Goal: Task Accomplishment & Management: Manage account settings

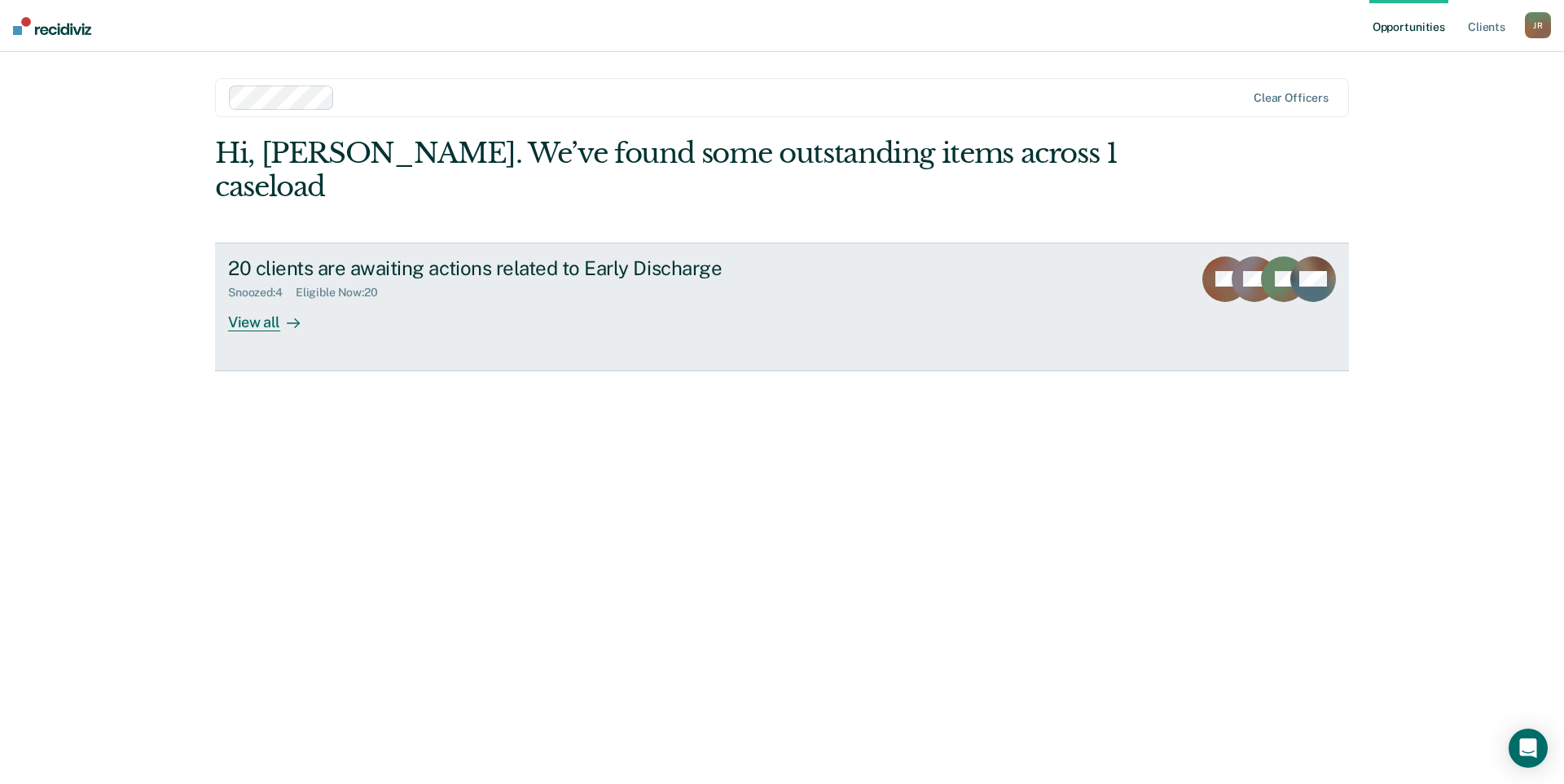
click at [293, 299] on link "20 clients are awaiting actions related to Early Discharge Snoozed : 4 Eligible…" at bounding box center [782, 306] width 1134 height 129
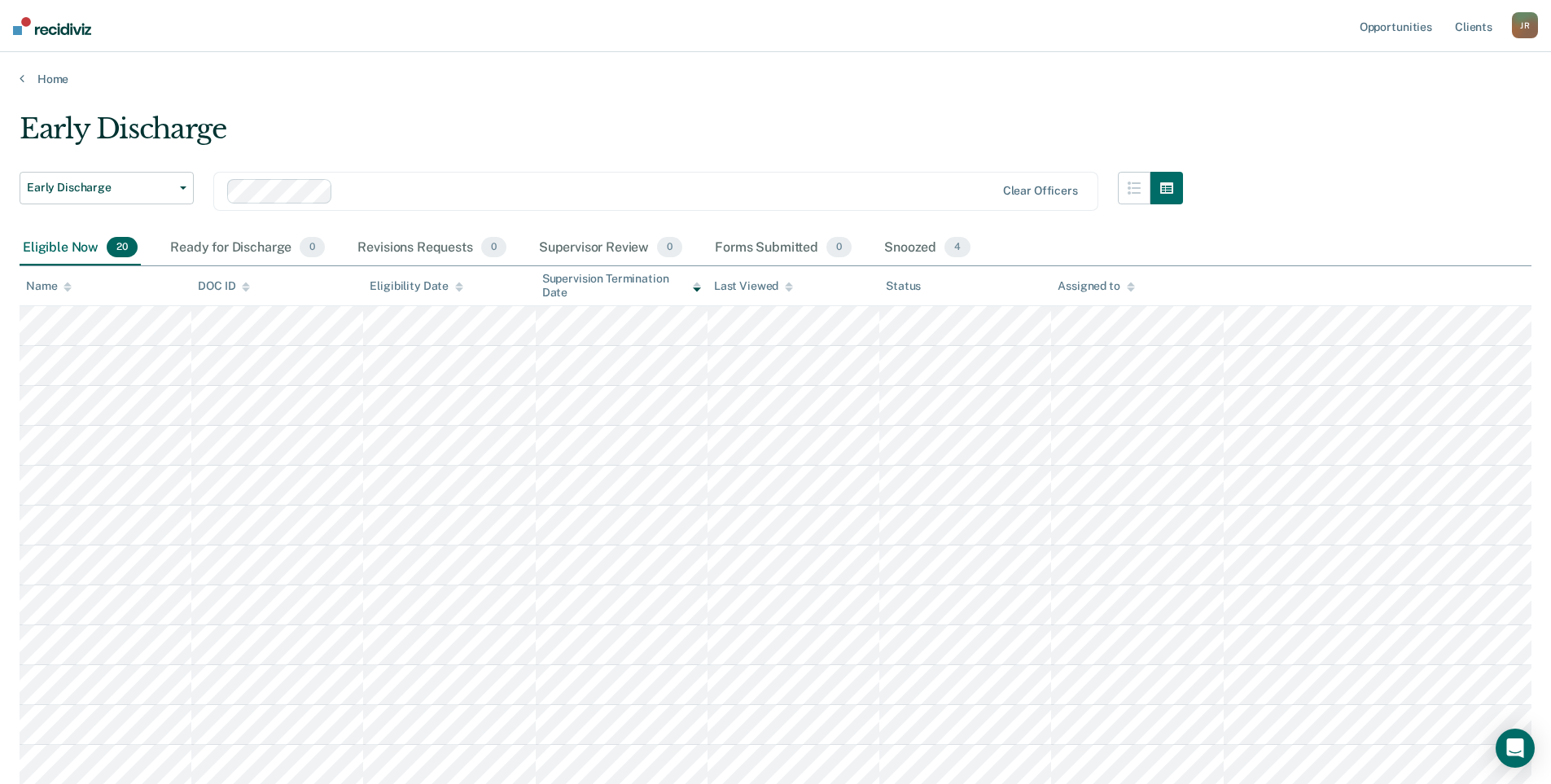
scroll to position [82, 0]
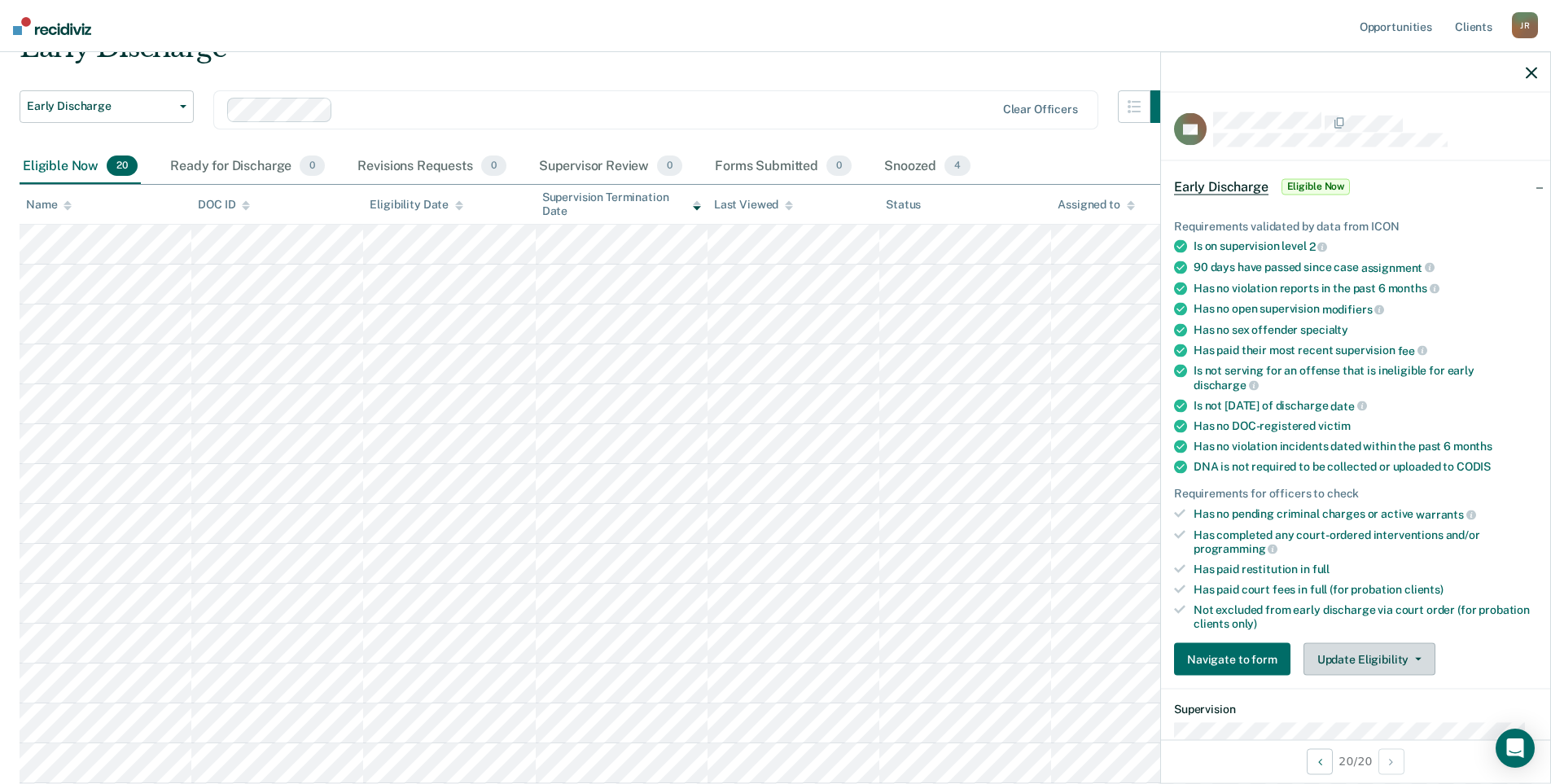
click at [1361, 655] on button "Update Eligibility" at bounding box center [1370, 660] width 132 height 32
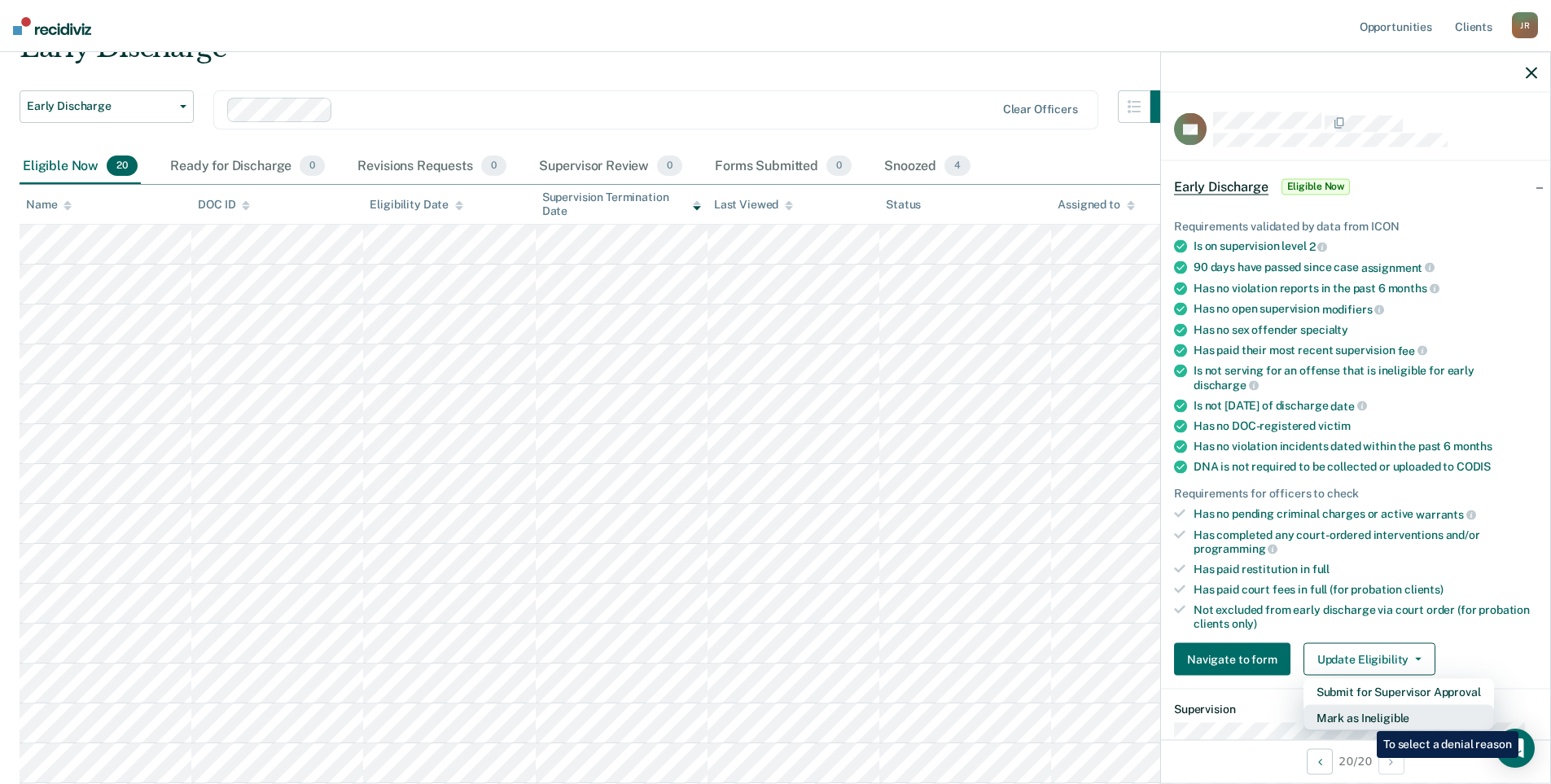
click at [1365, 716] on button "Mark as Ineligible" at bounding box center [1399, 718] width 191 height 26
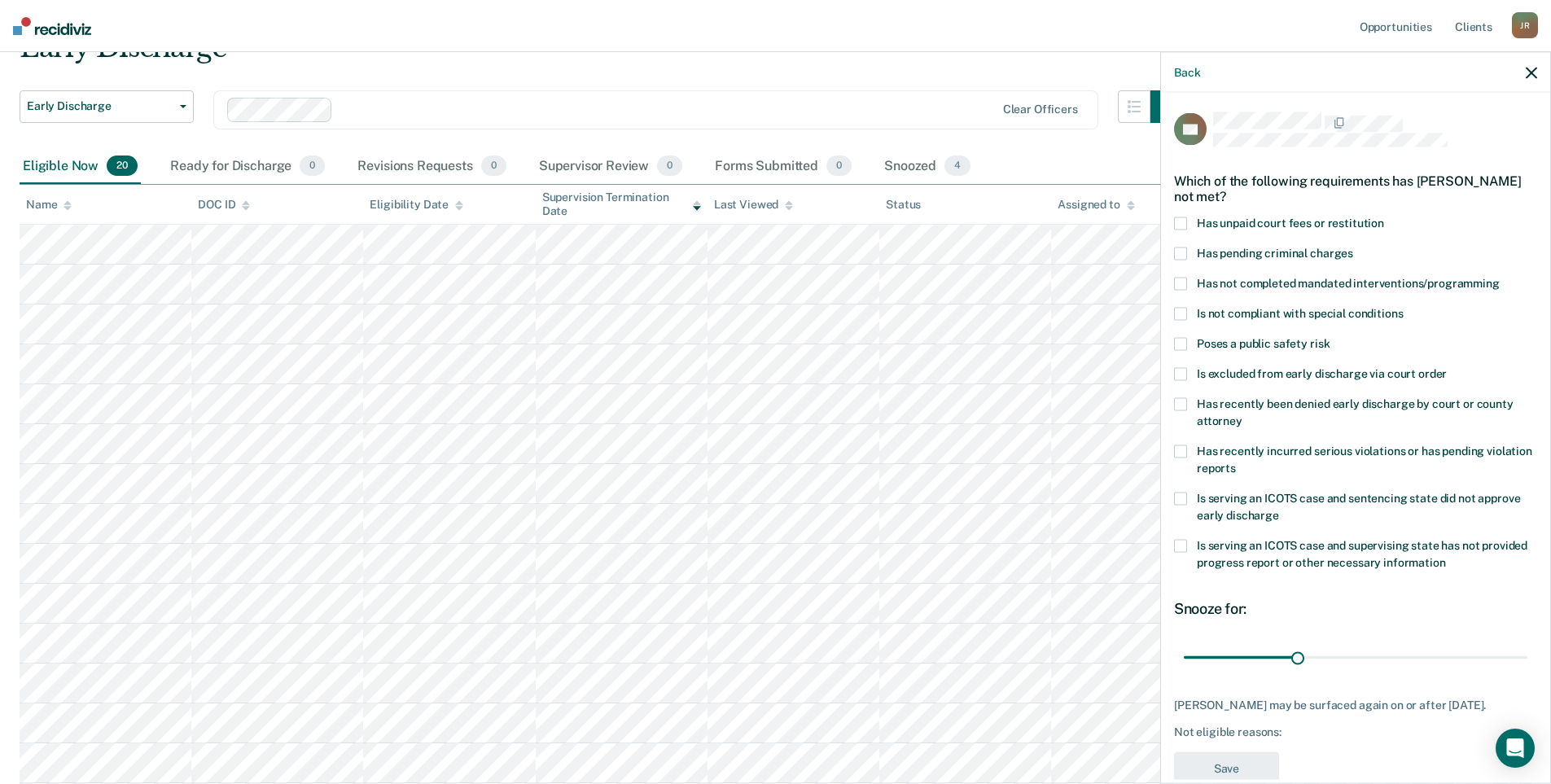
click at [1183, 497] on span at bounding box center [1180, 499] width 13 height 13
click at [1531, 79] on div "Back" at bounding box center [1355, 72] width 389 height 41
click at [1531, 70] on icon "button" at bounding box center [1531, 72] width 11 height 11
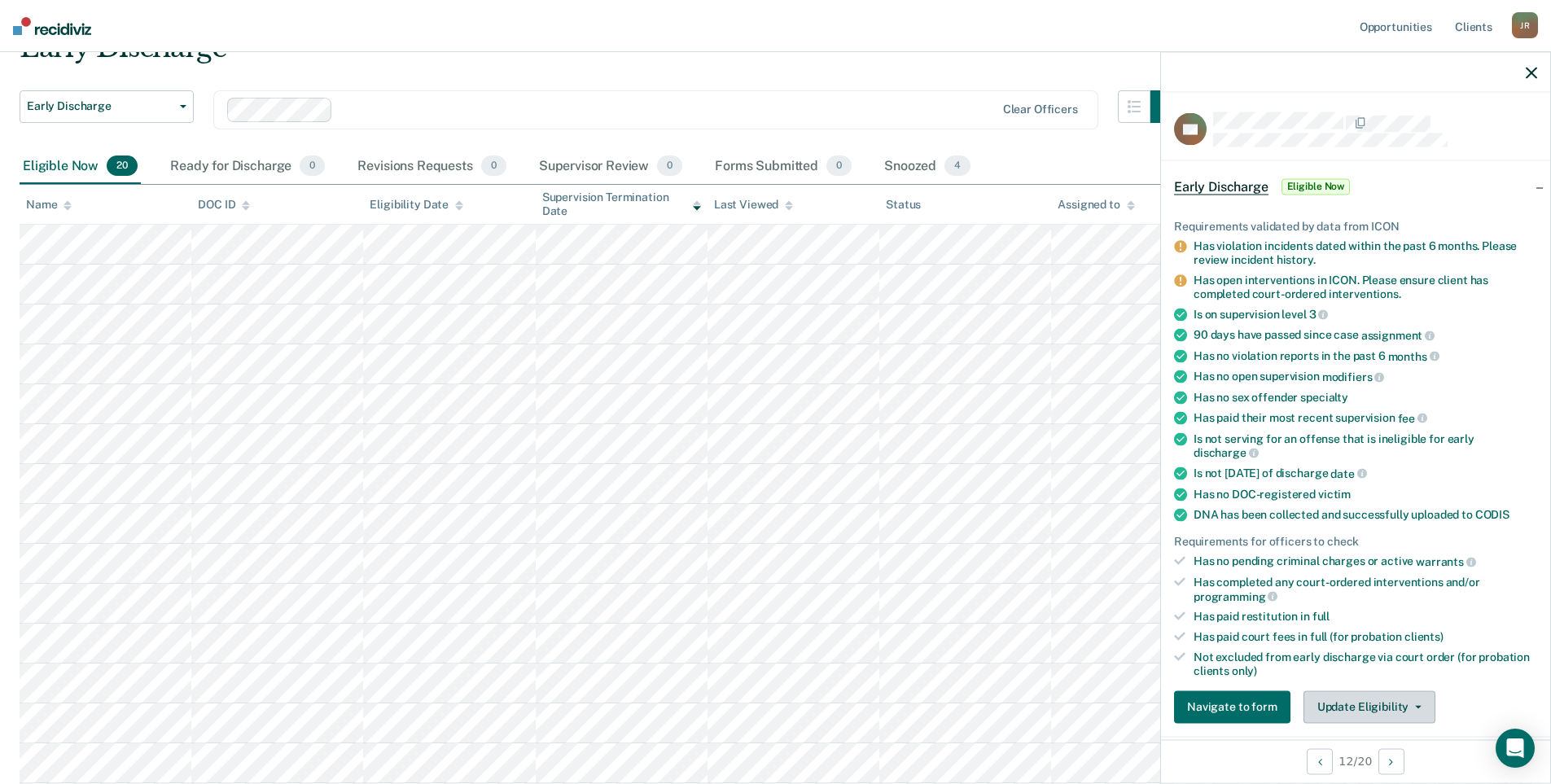
click at [1403, 712] on button "Update Eligibility" at bounding box center [1370, 707] width 132 height 32
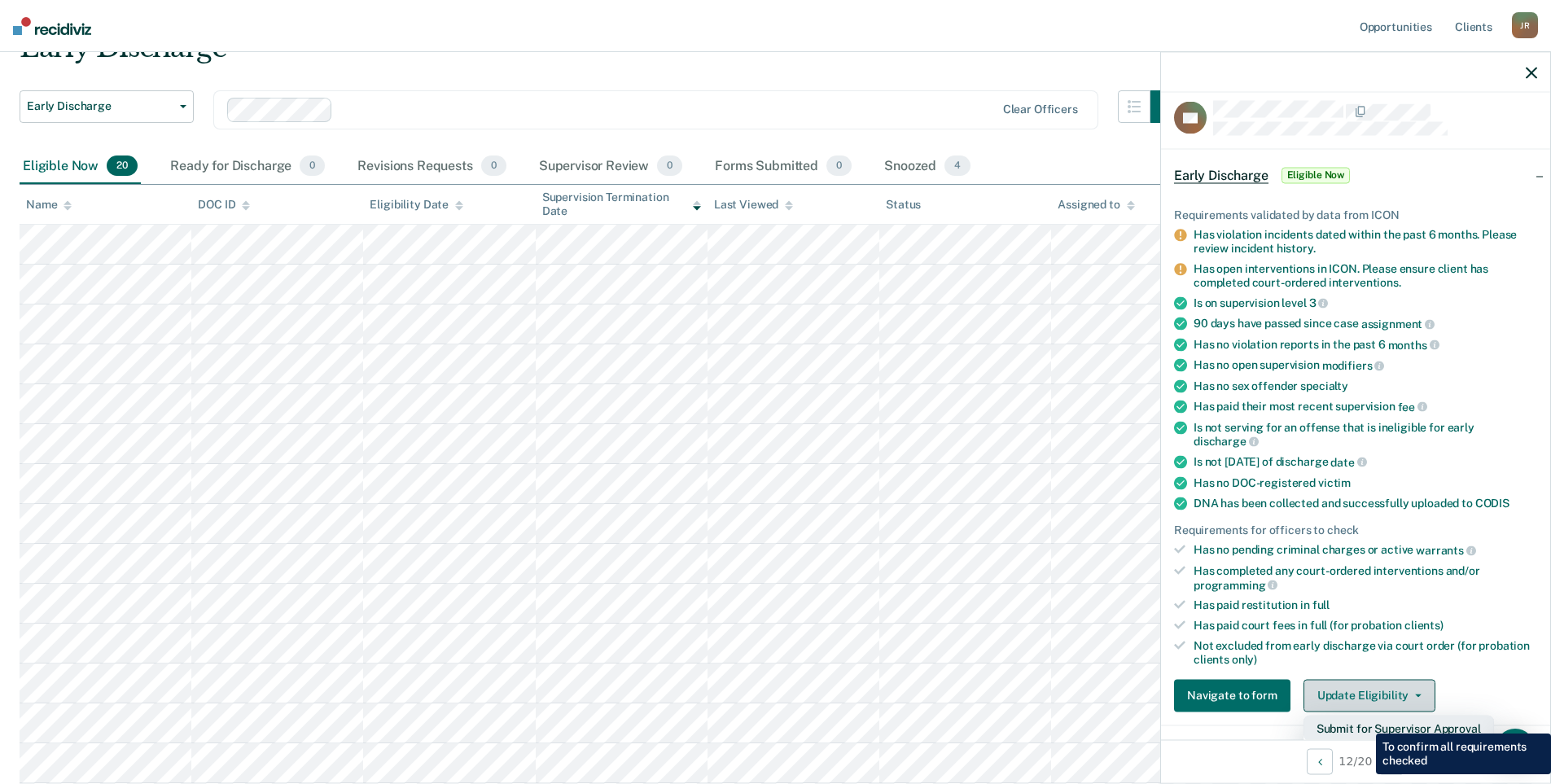
scroll to position [255, 0]
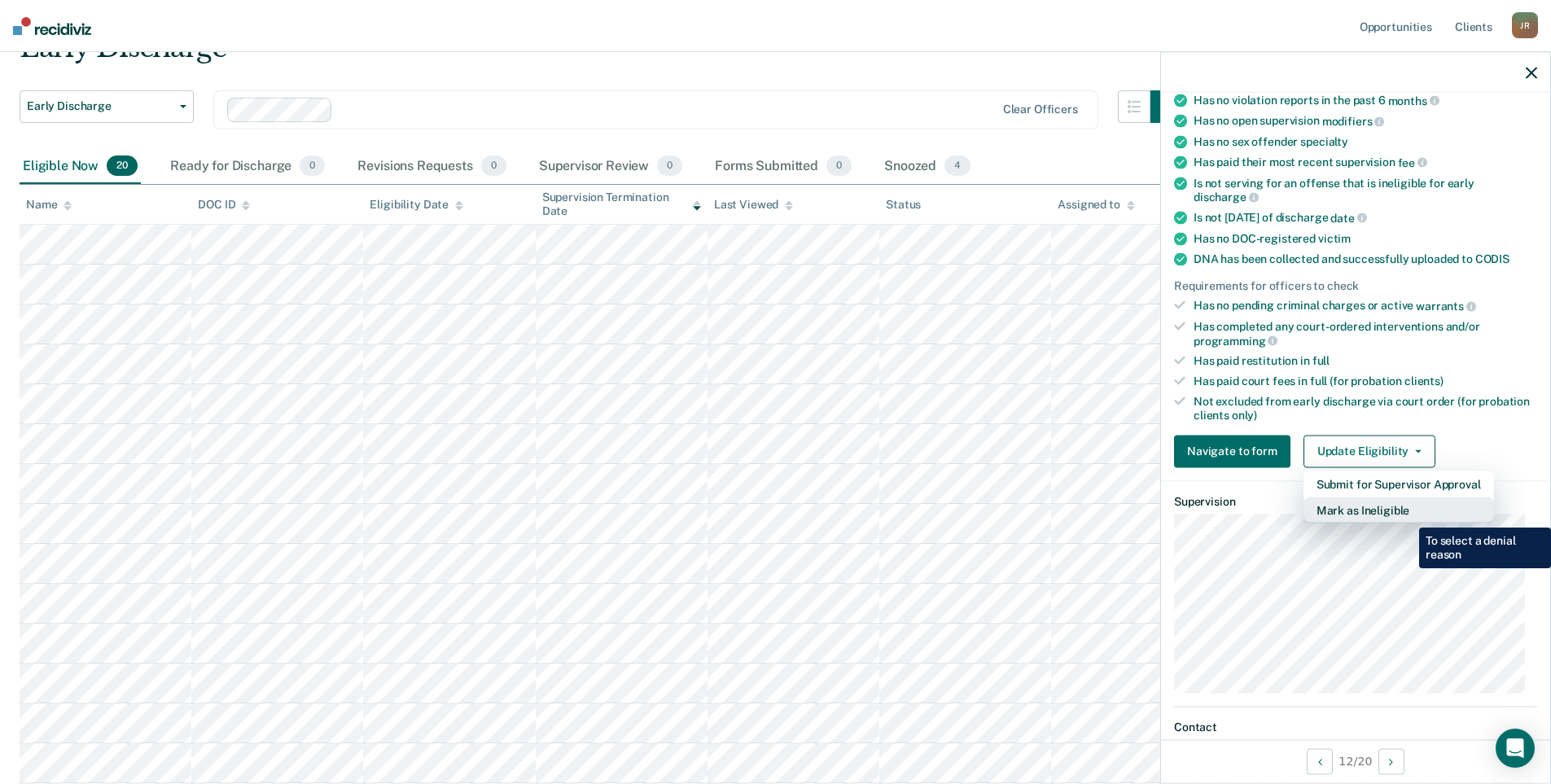
click at [1407, 516] on button "Mark as Ineligible" at bounding box center [1399, 510] width 191 height 26
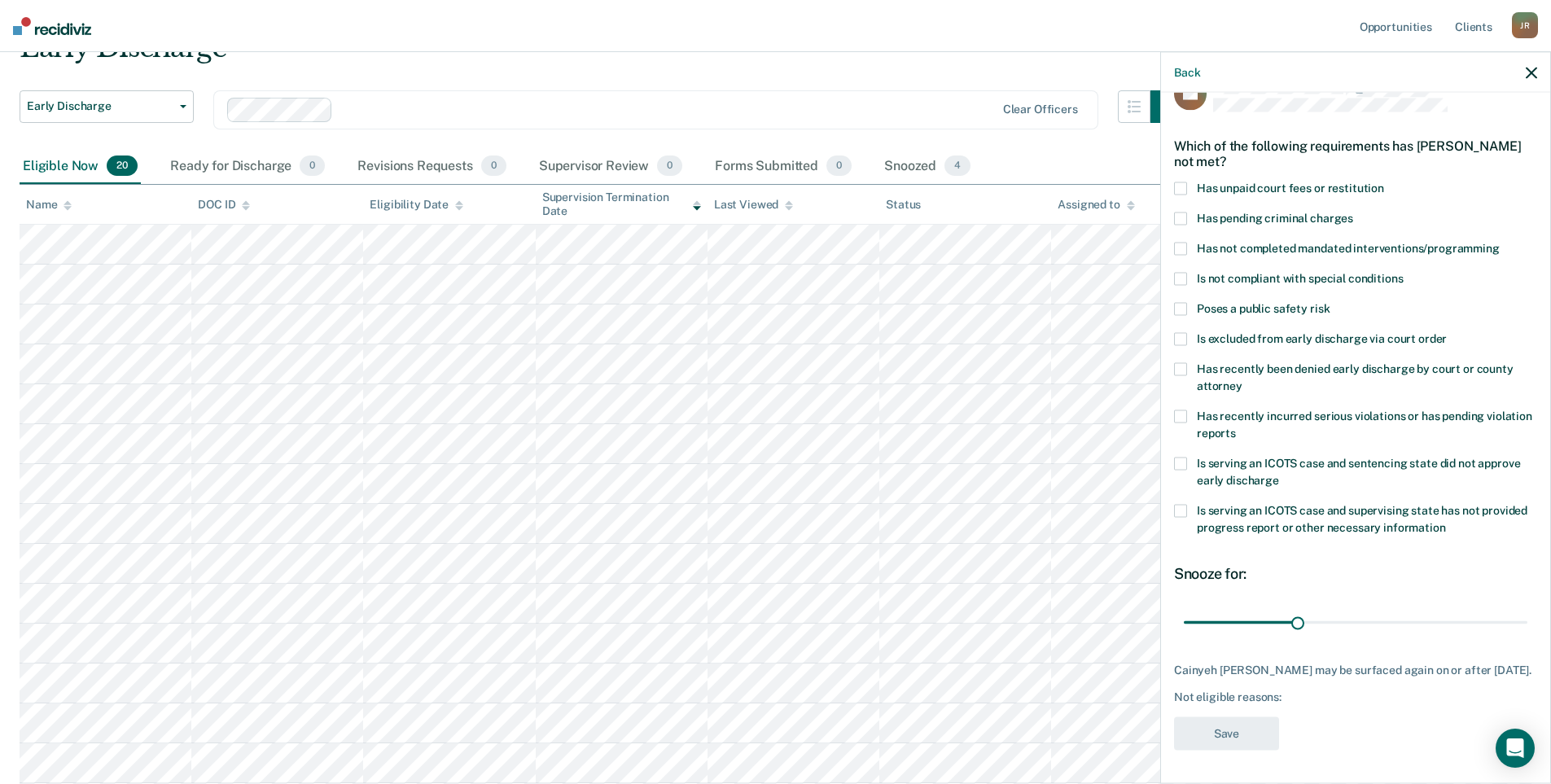
scroll to position [47, 0]
click at [1181, 182] on span at bounding box center [1180, 188] width 13 height 13
click at [1240, 729] on button "Save" at bounding box center [1226, 734] width 105 height 33
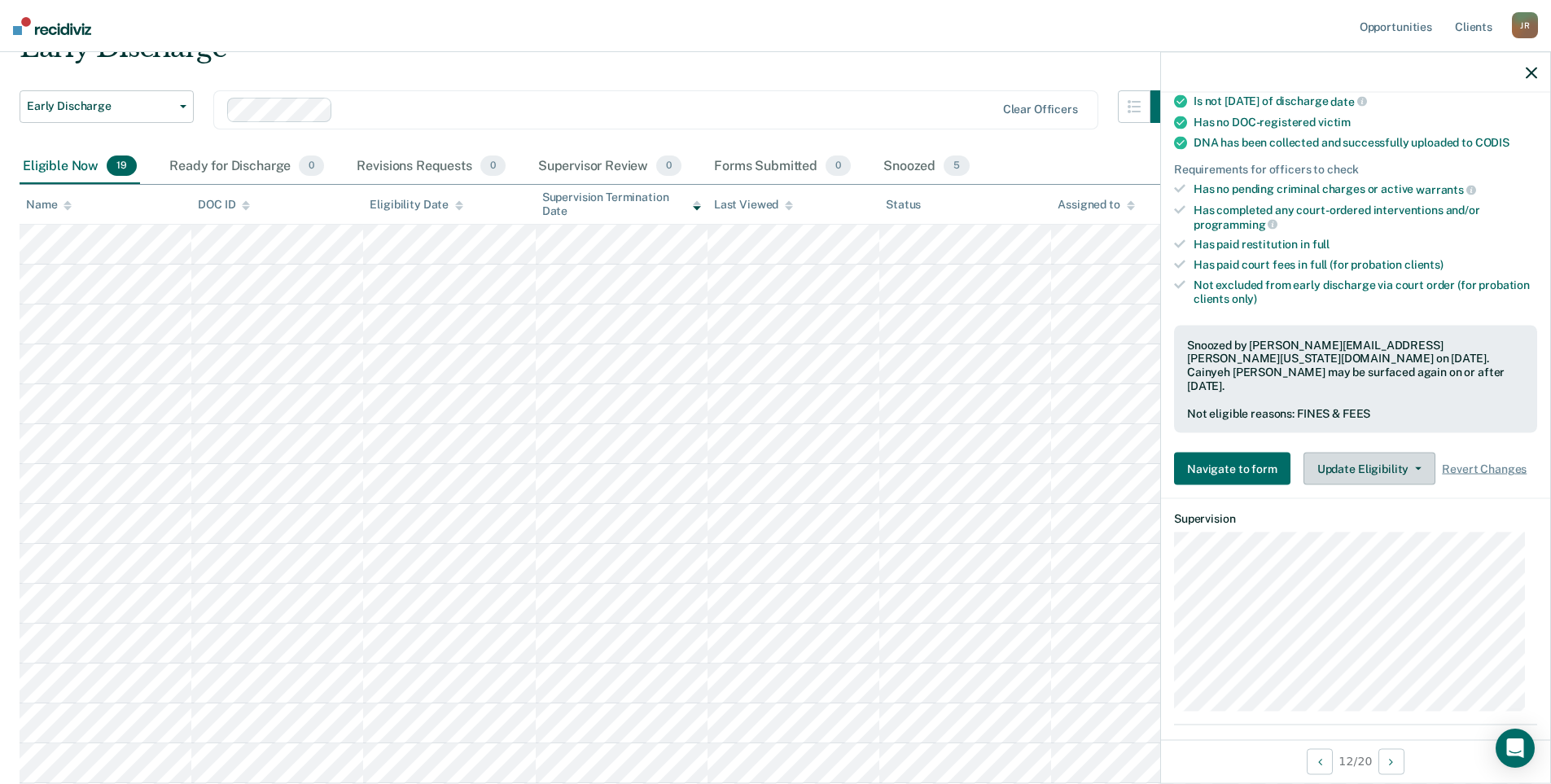
scroll to position [454, 0]
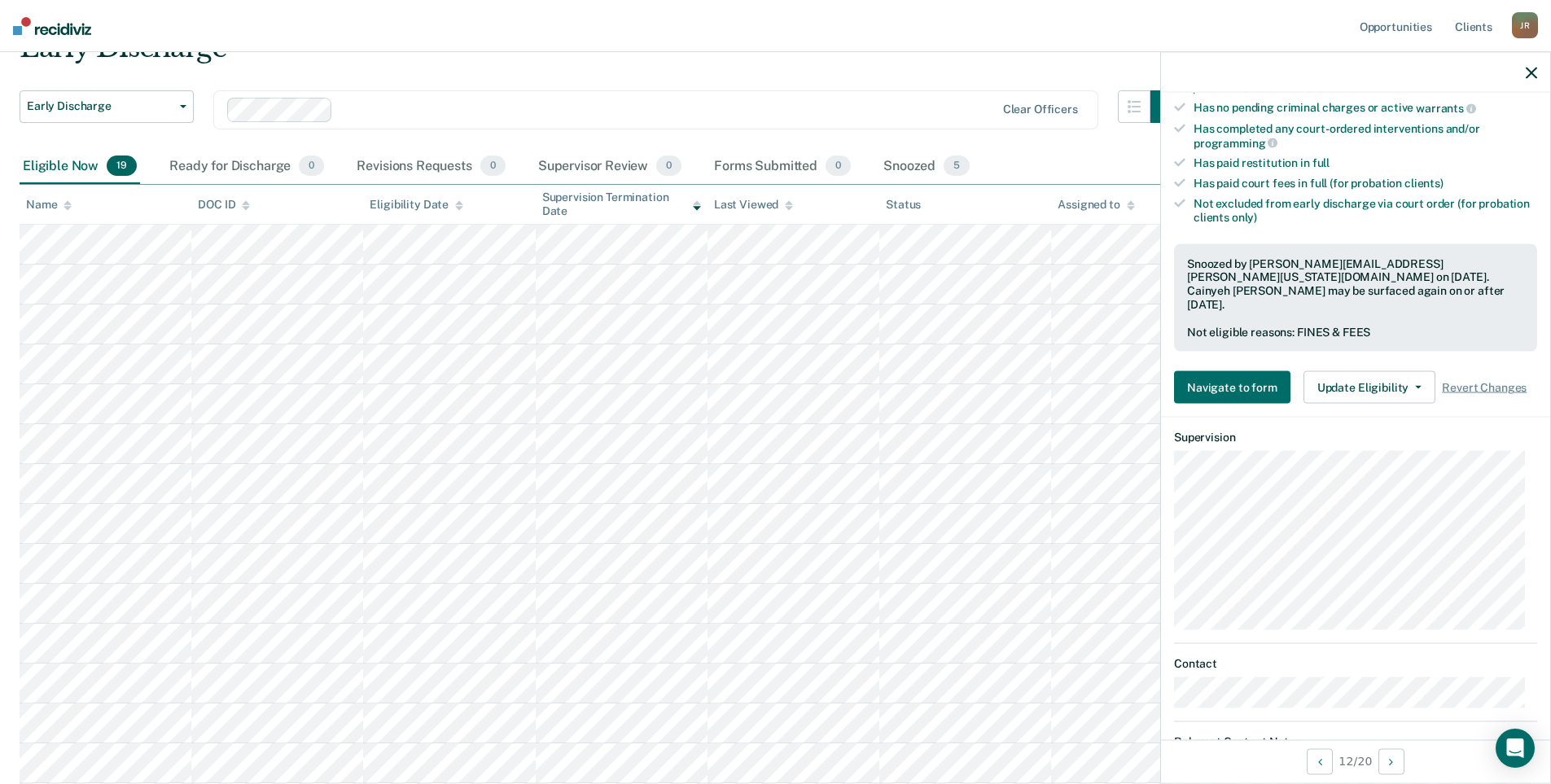
click at [1529, 73] on icon "button" at bounding box center [1531, 72] width 11 height 11
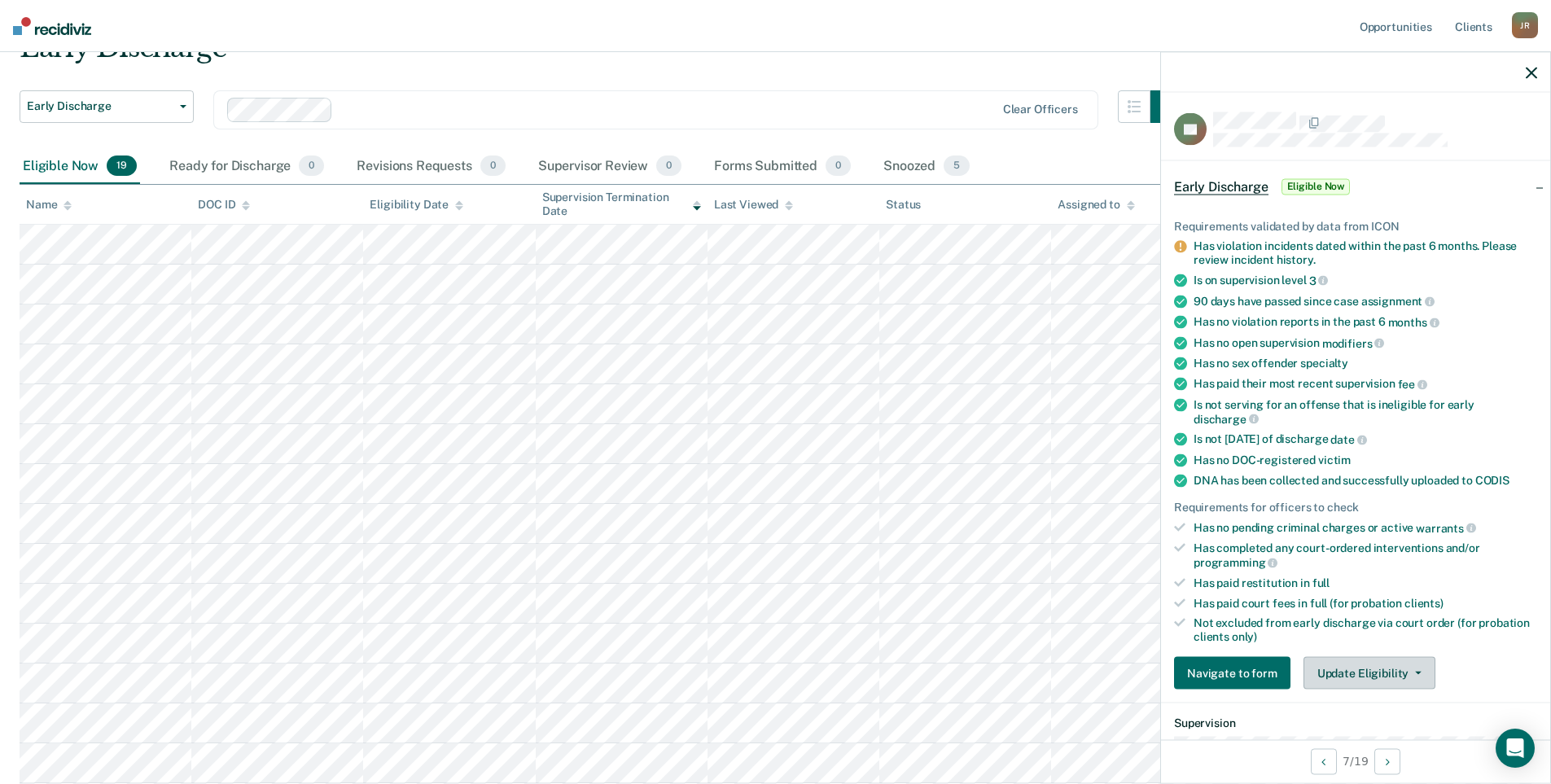
click at [1416, 675] on button "Update Eligibility" at bounding box center [1370, 673] width 132 height 32
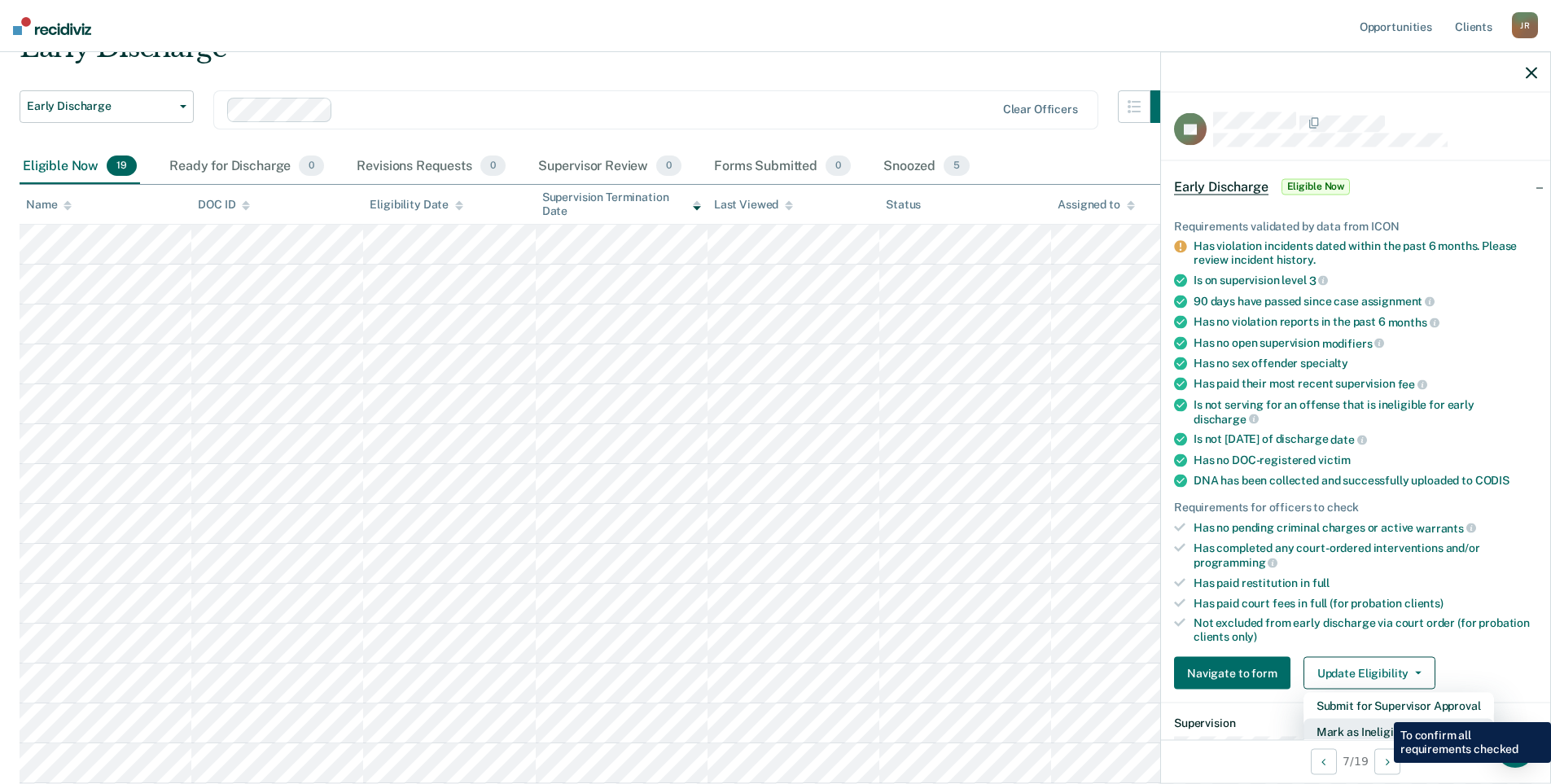
scroll to position [3, 0]
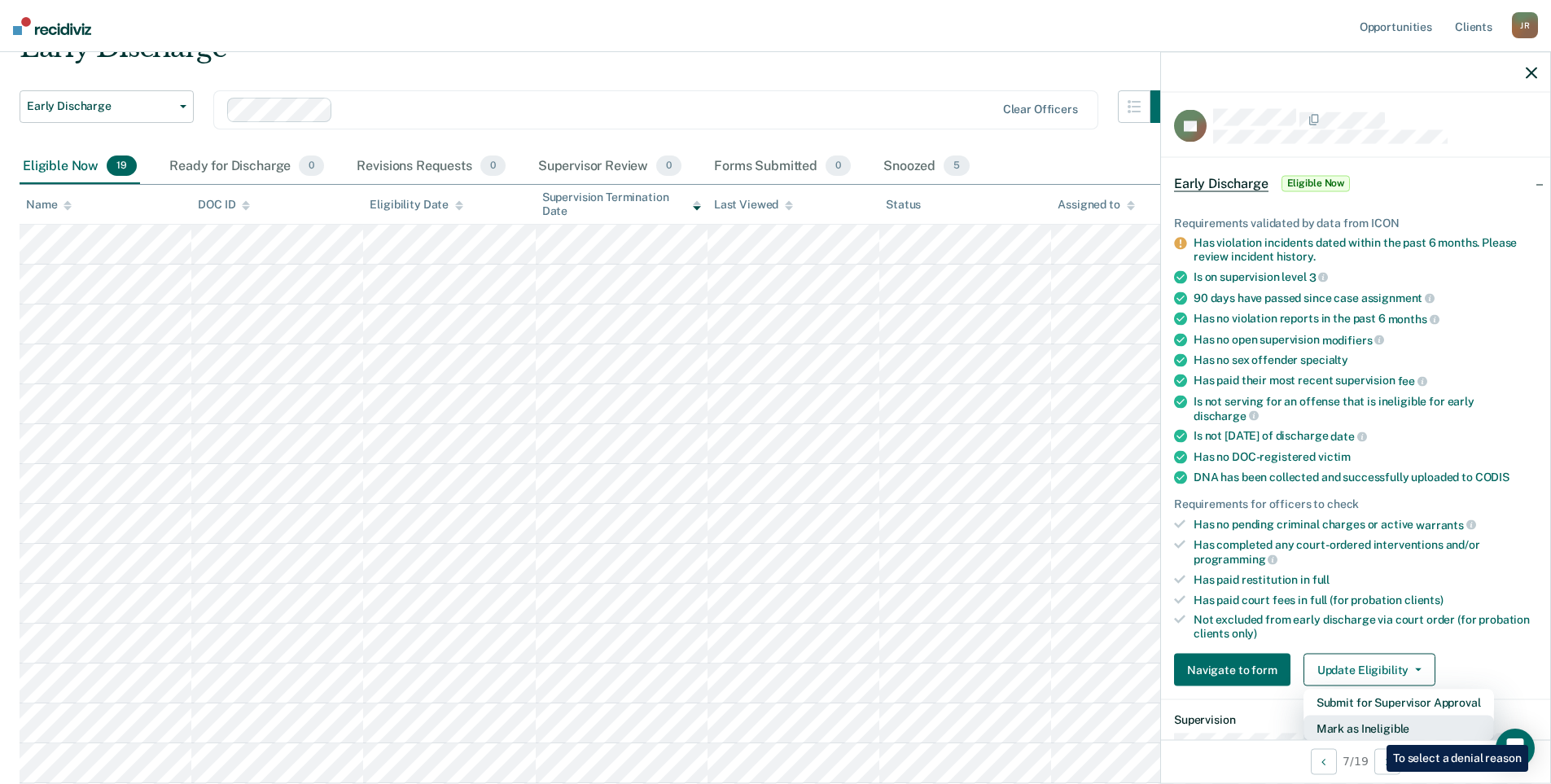
click at [1375, 733] on button "Mark as Ineligible" at bounding box center [1399, 729] width 191 height 26
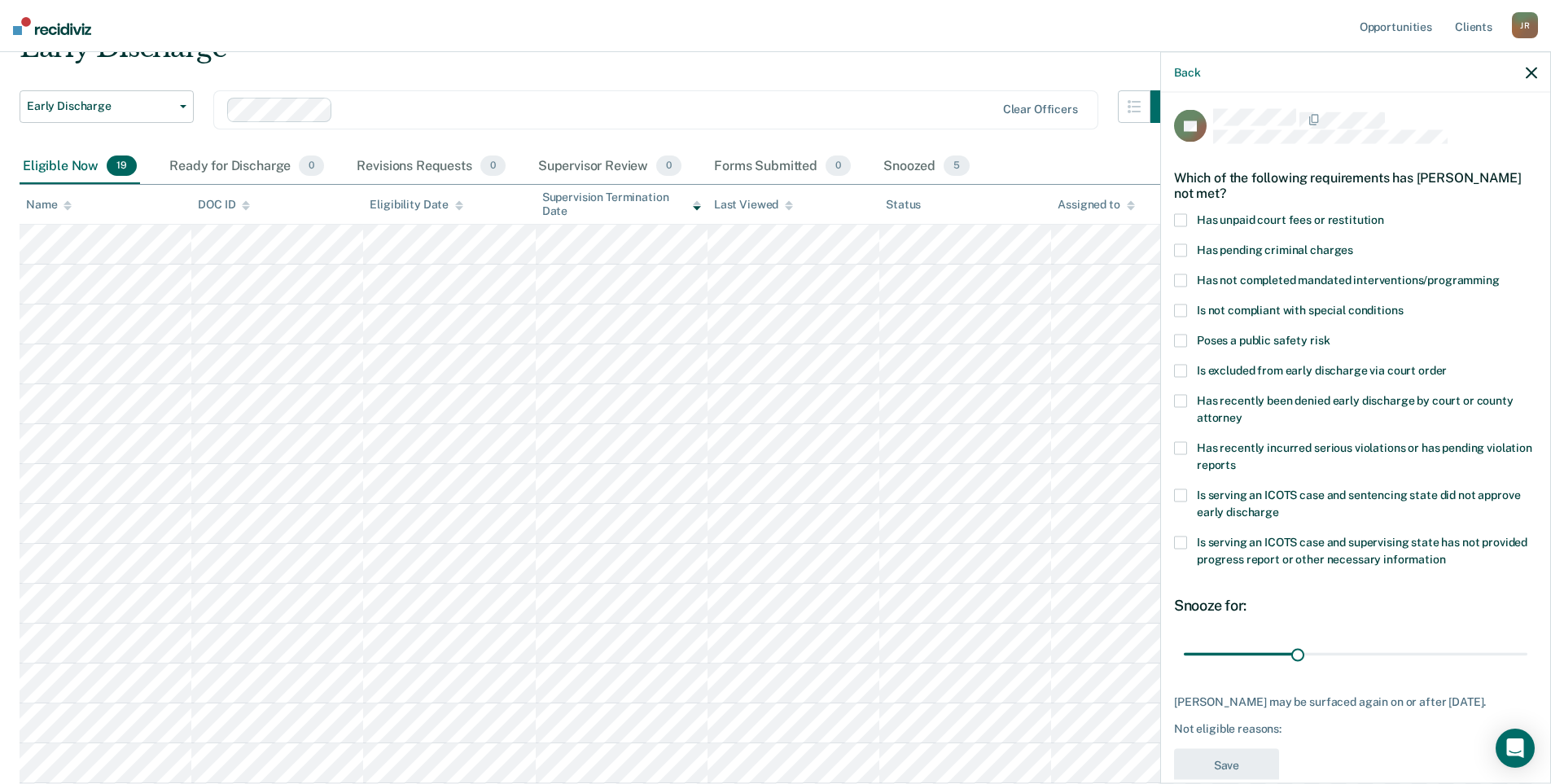
click at [1182, 244] on span at bounding box center [1180, 250] width 13 height 13
type input "59"
click at [1399, 646] on input "range" at bounding box center [1356, 654] width 344 height 28
click at [1234, 771] on button "Save" at bounding box center [1226, 765] width 105 height 33
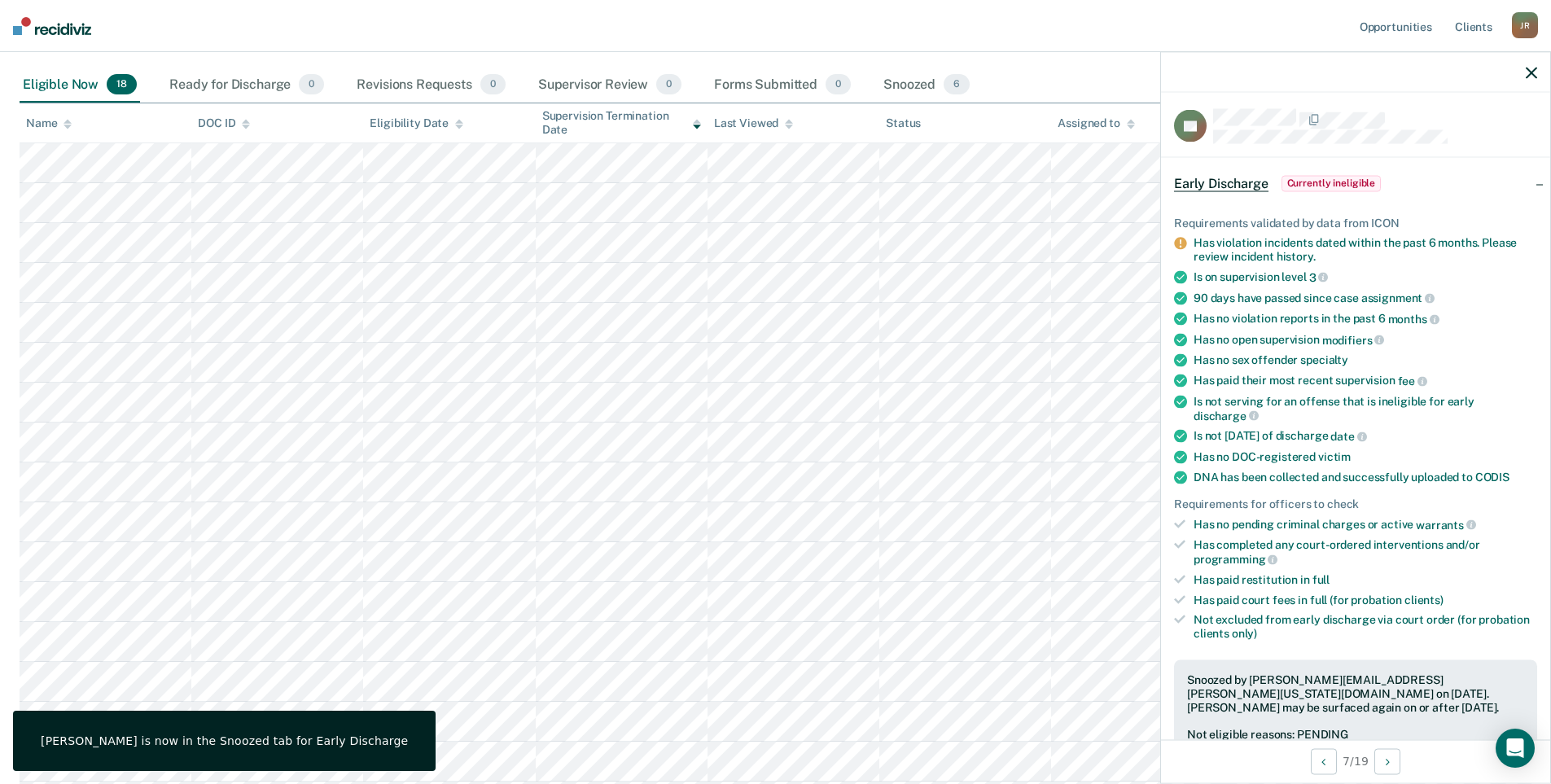
scroll to position [244, 0]
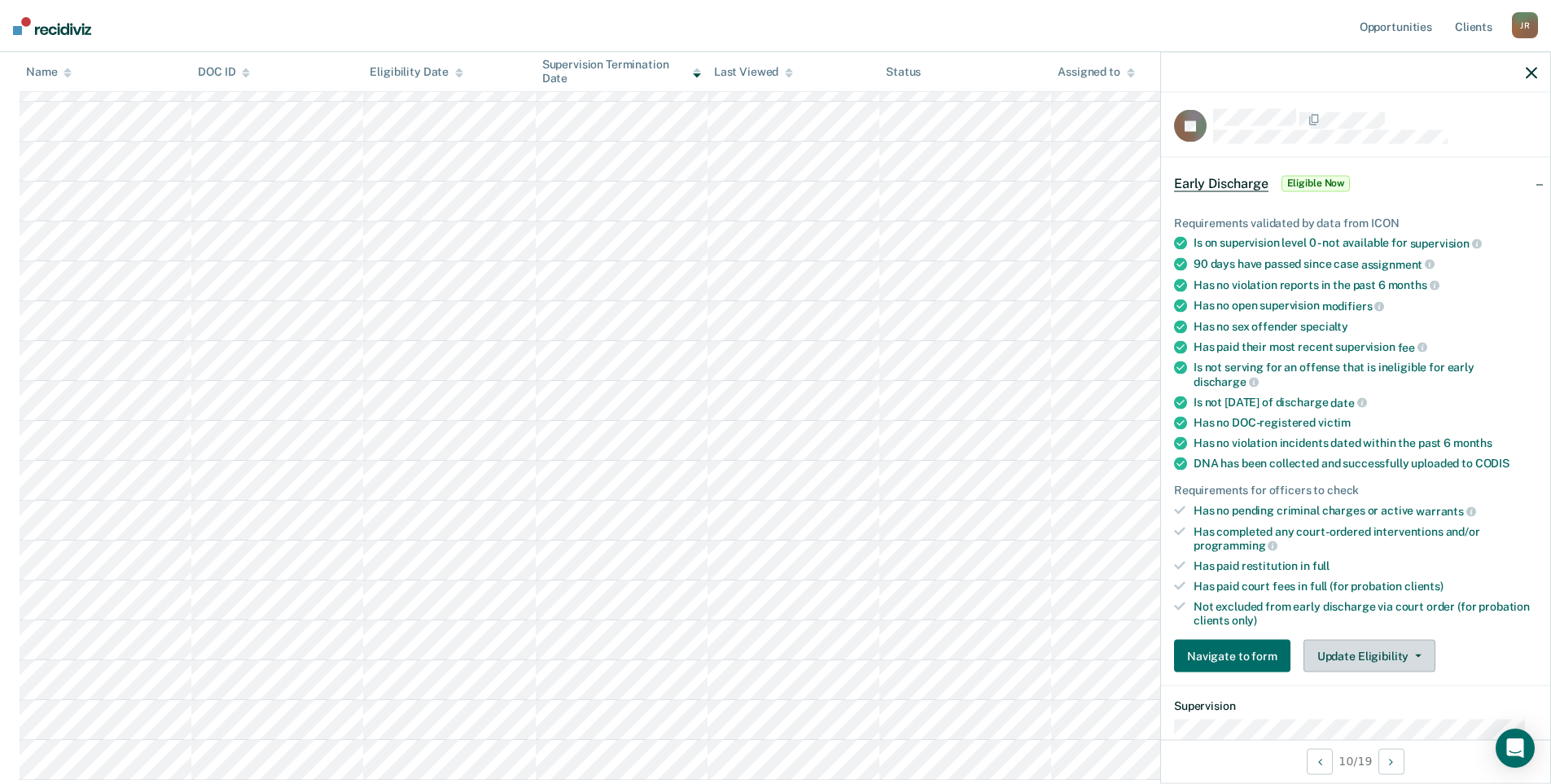
click at [1380, 656] on button "Update Eligibility" at bounding box center [1370, 656] width 132 height 32
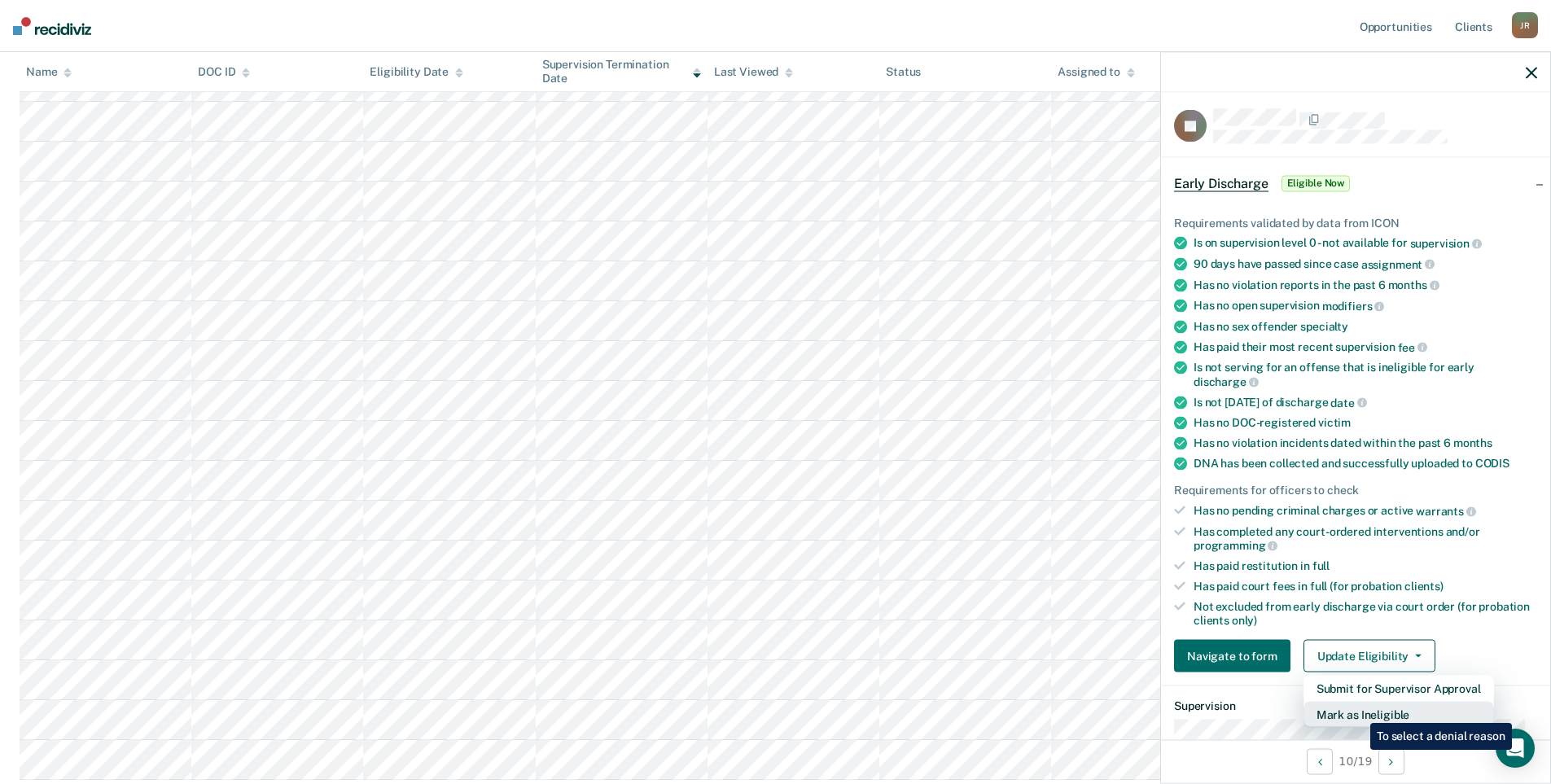
click at [1359, 711] on button "Mark as Ineligible" at bounding box center [1399, 715] width 191 height 26
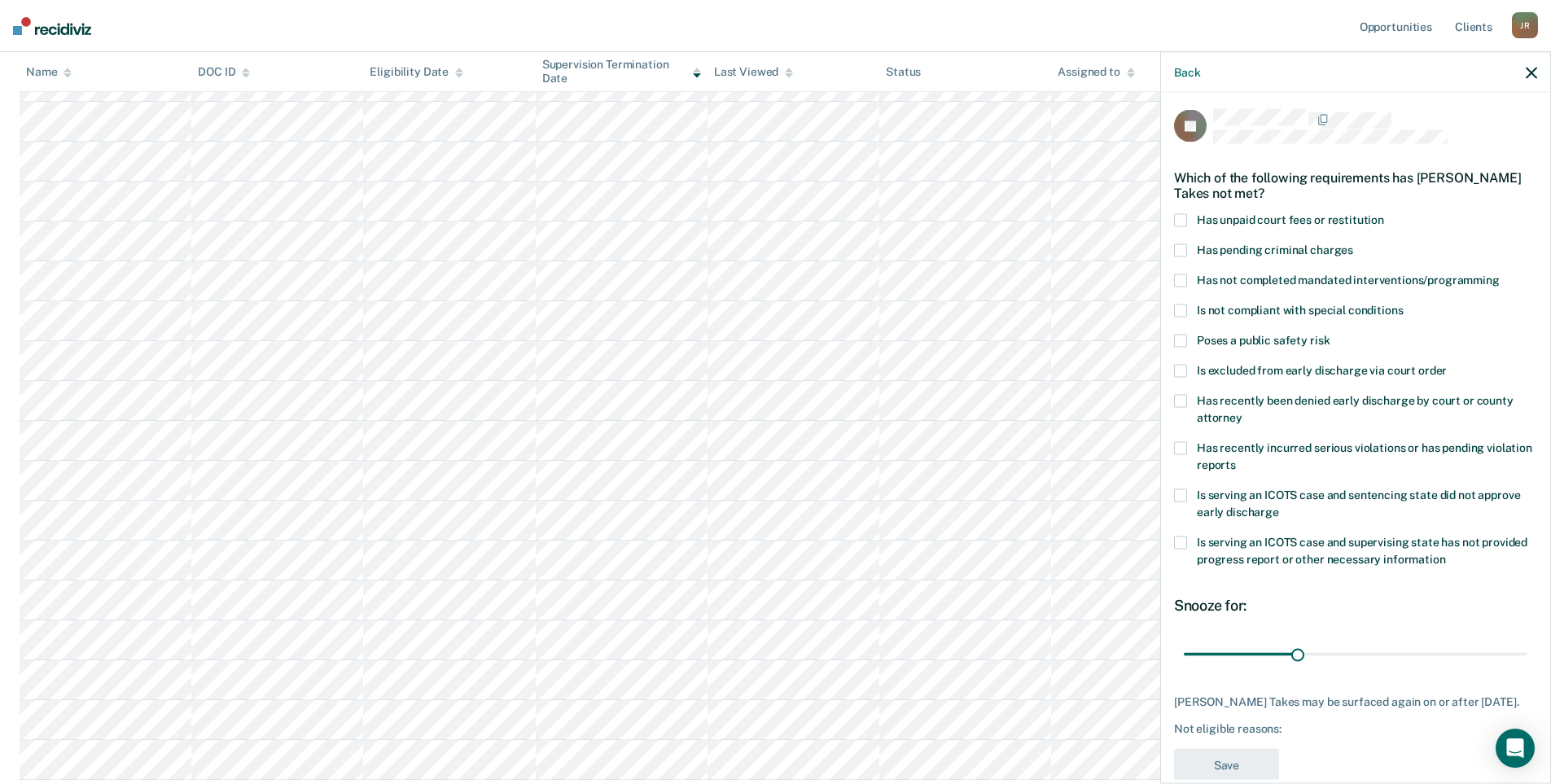
click at [1182, 244] on span at bounding box center [1180, 250] width 13 height 13
click at [1245, 770] on button "Save" at bounding box center [1226, 765] width 105 height 33
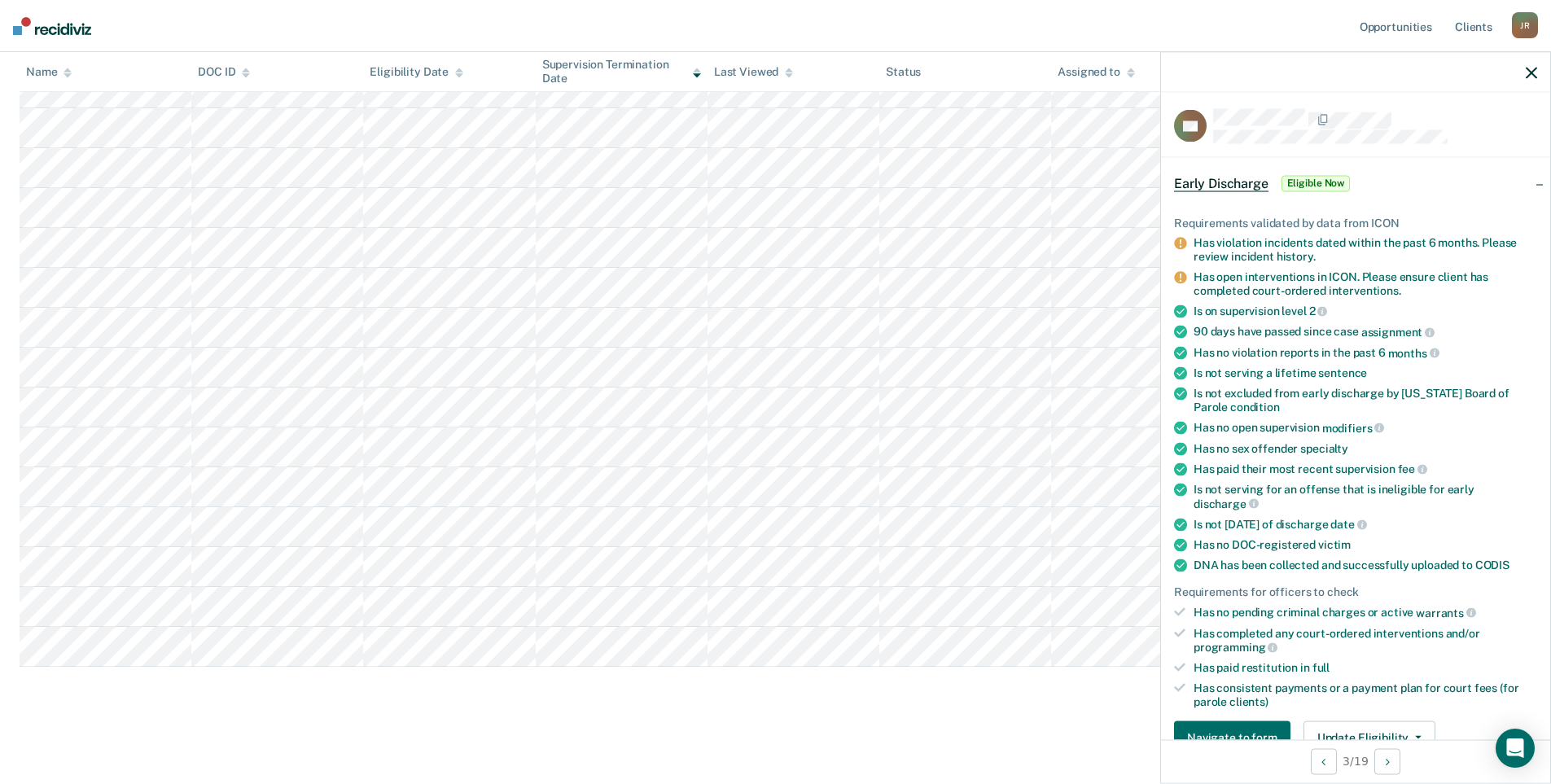
scroll to position [84, 0]
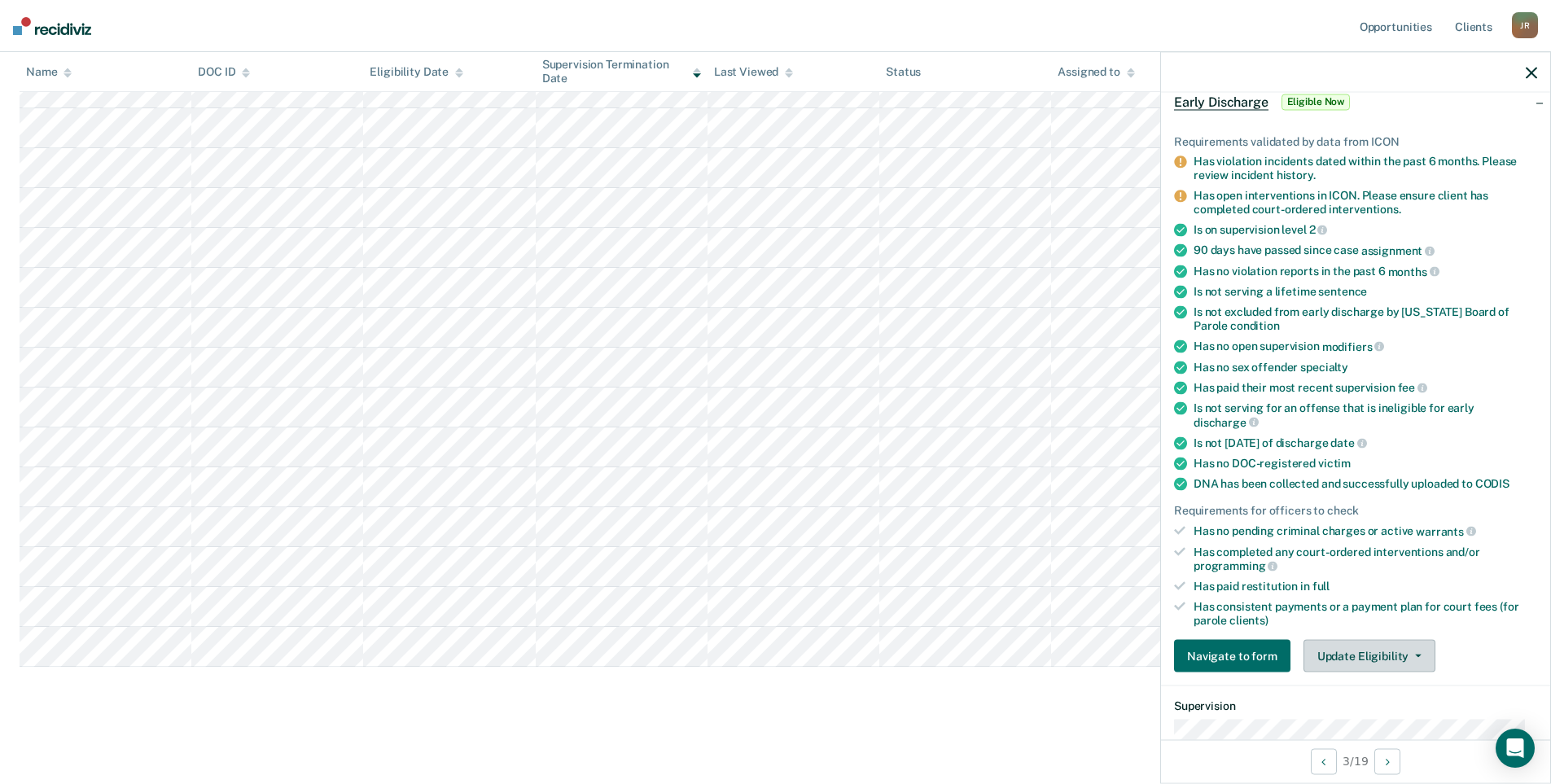
click at [1399, 660] on button "Update Eligibility" at bounding box center [1370, 656] width 132 height 32
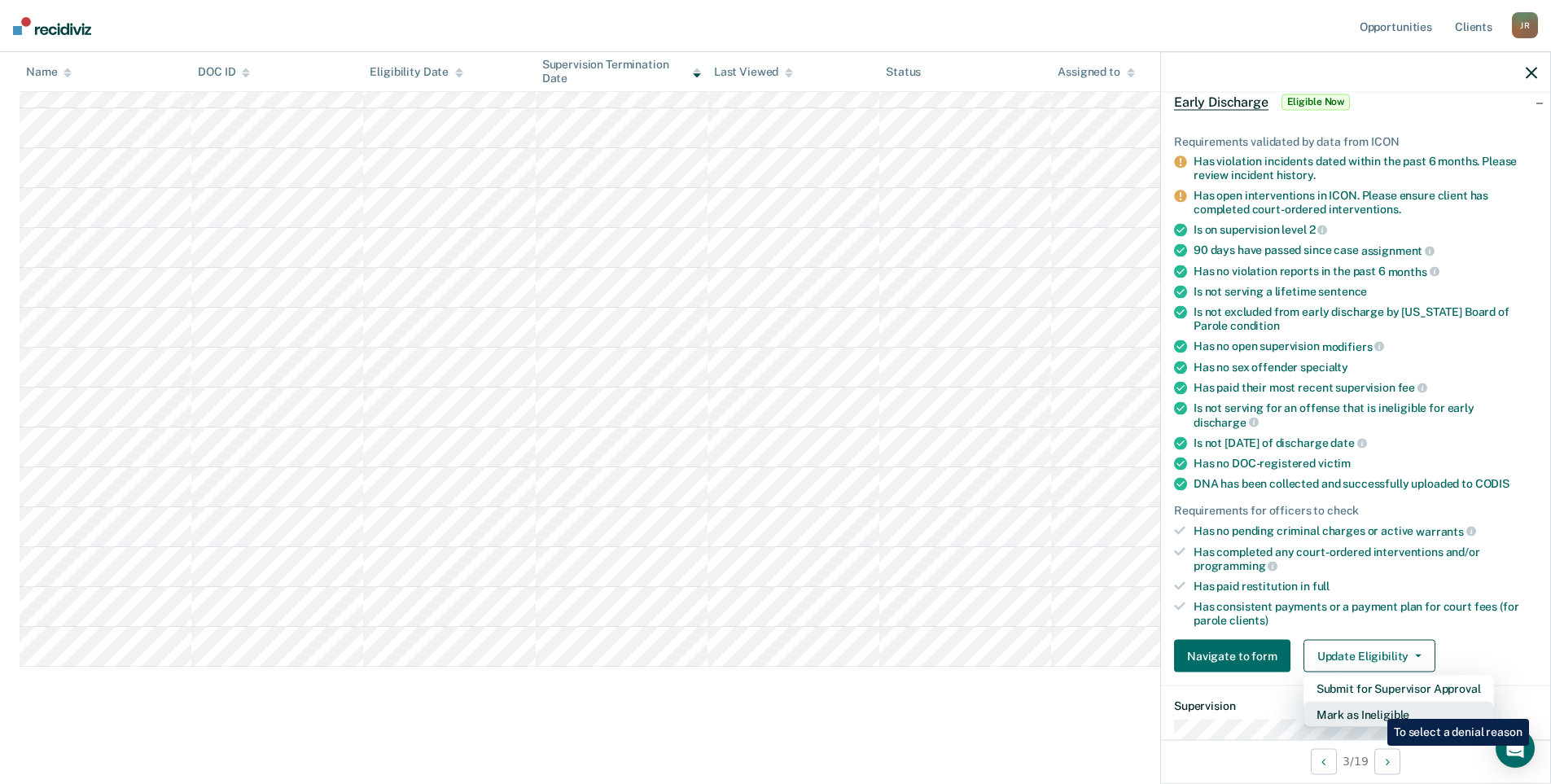
click at [1377, 707] on button "Mark as Ineligible" at bounding box center [1399, 715] width 191 height 26
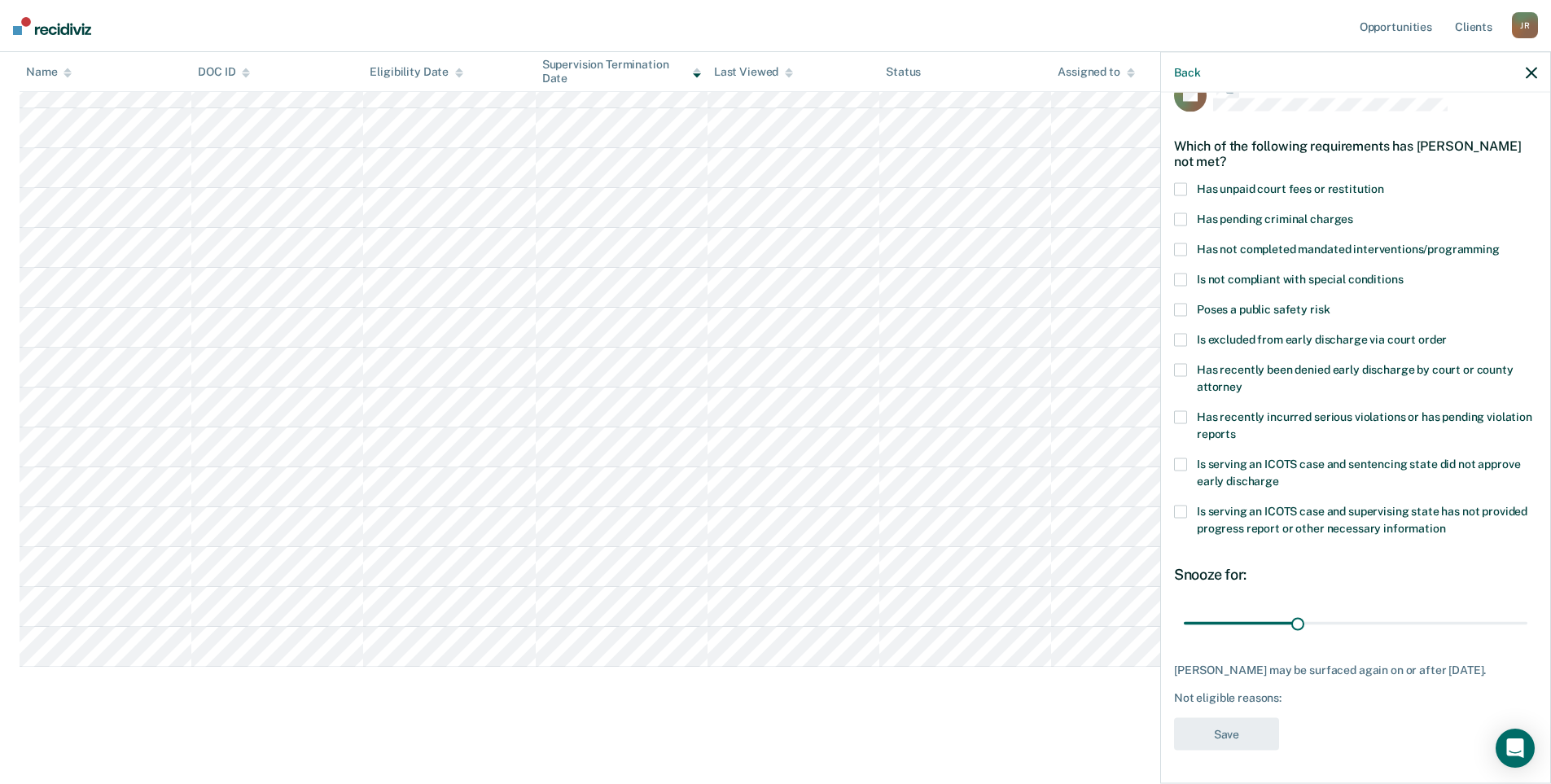
scroll to position [47, 0]
click at [1183, 213] on span at bounding box center [1180, 219] width 13 height 13
click at [1270, 736] on button "Save" at bounding box center [1226, 734] width 105 height 33
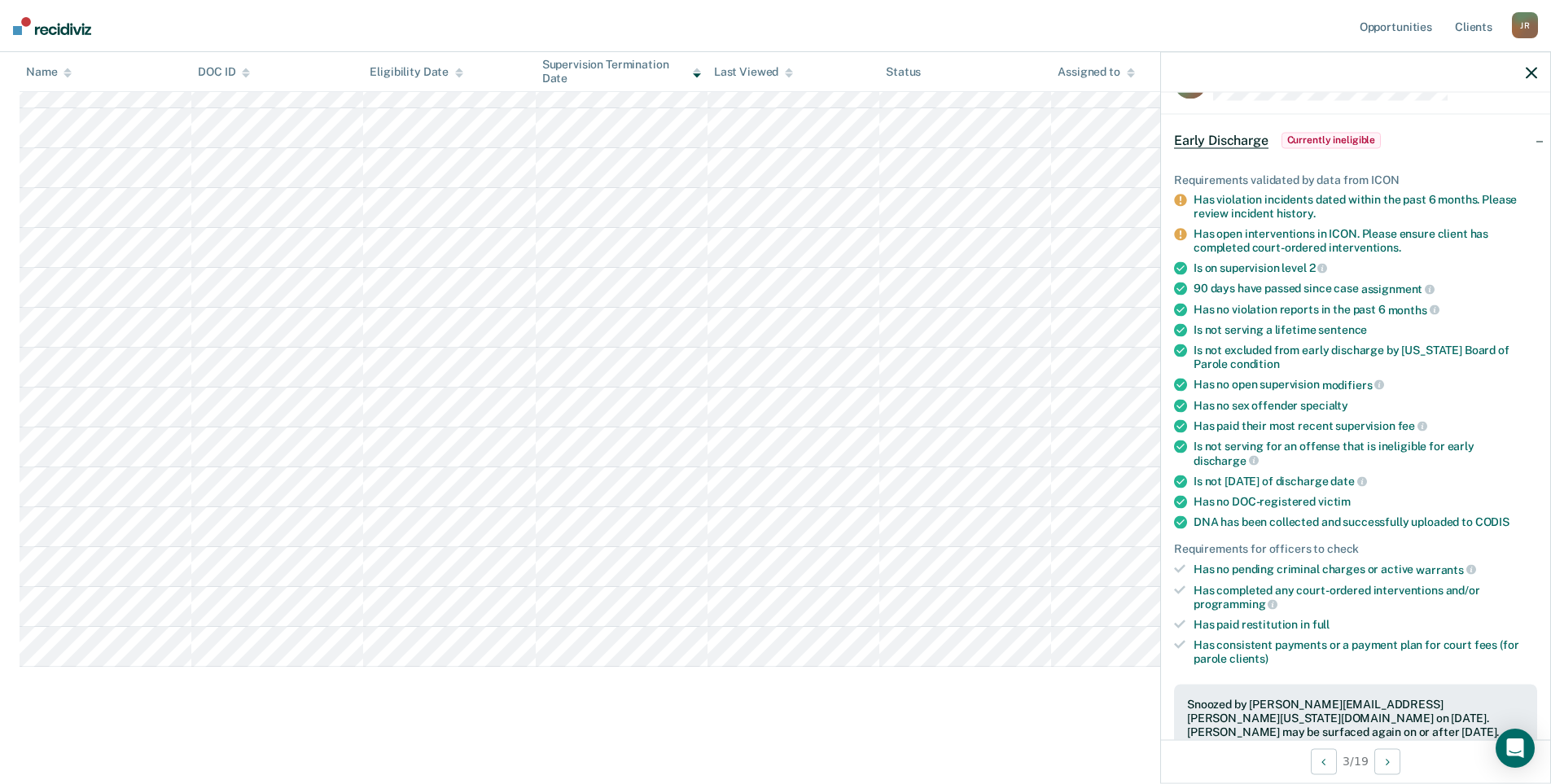
click at [1530, 66] on icon "button" at bounding box center [1531, 72] width 11 height 11
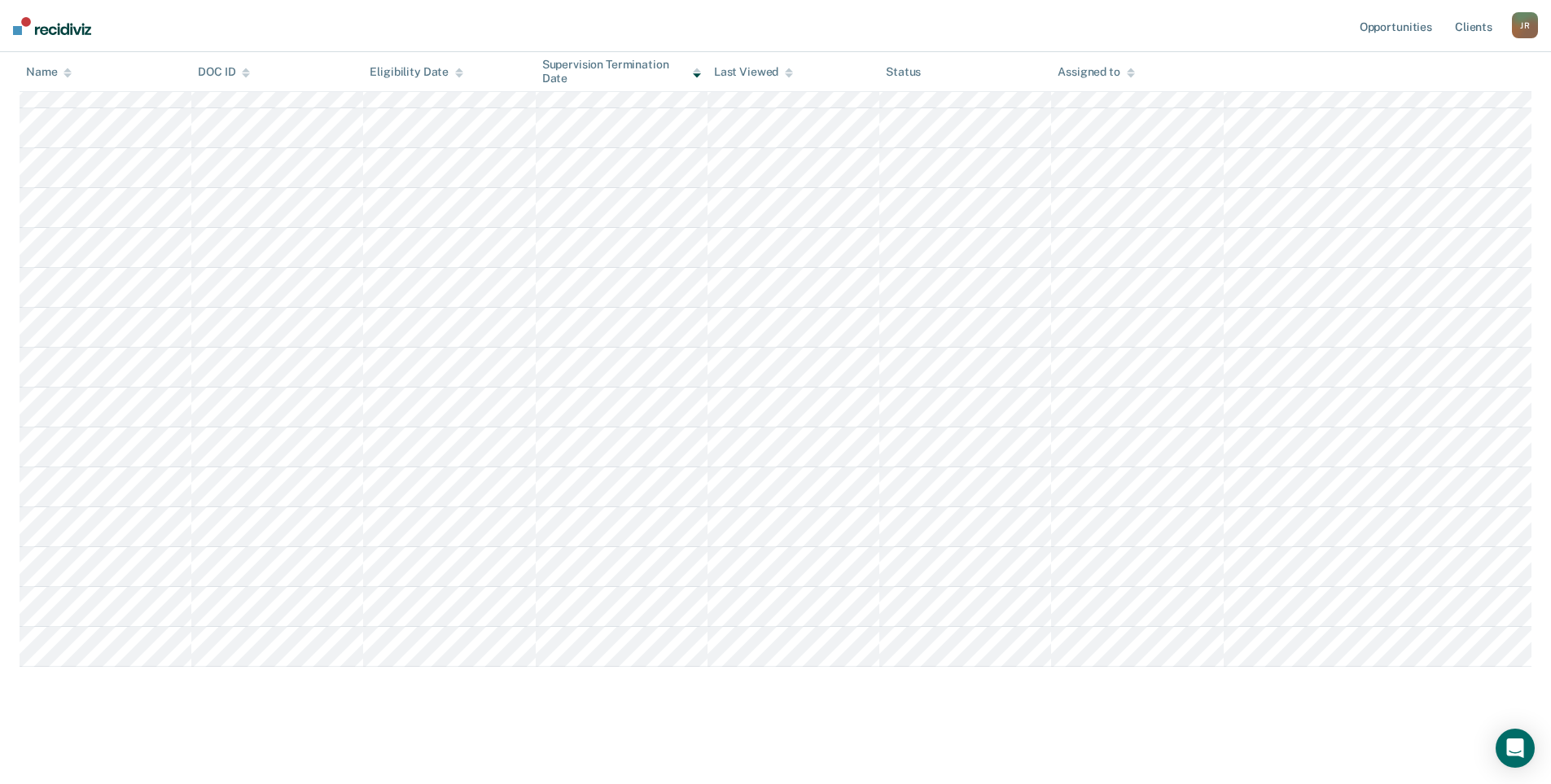
scroll to position [0, 0]
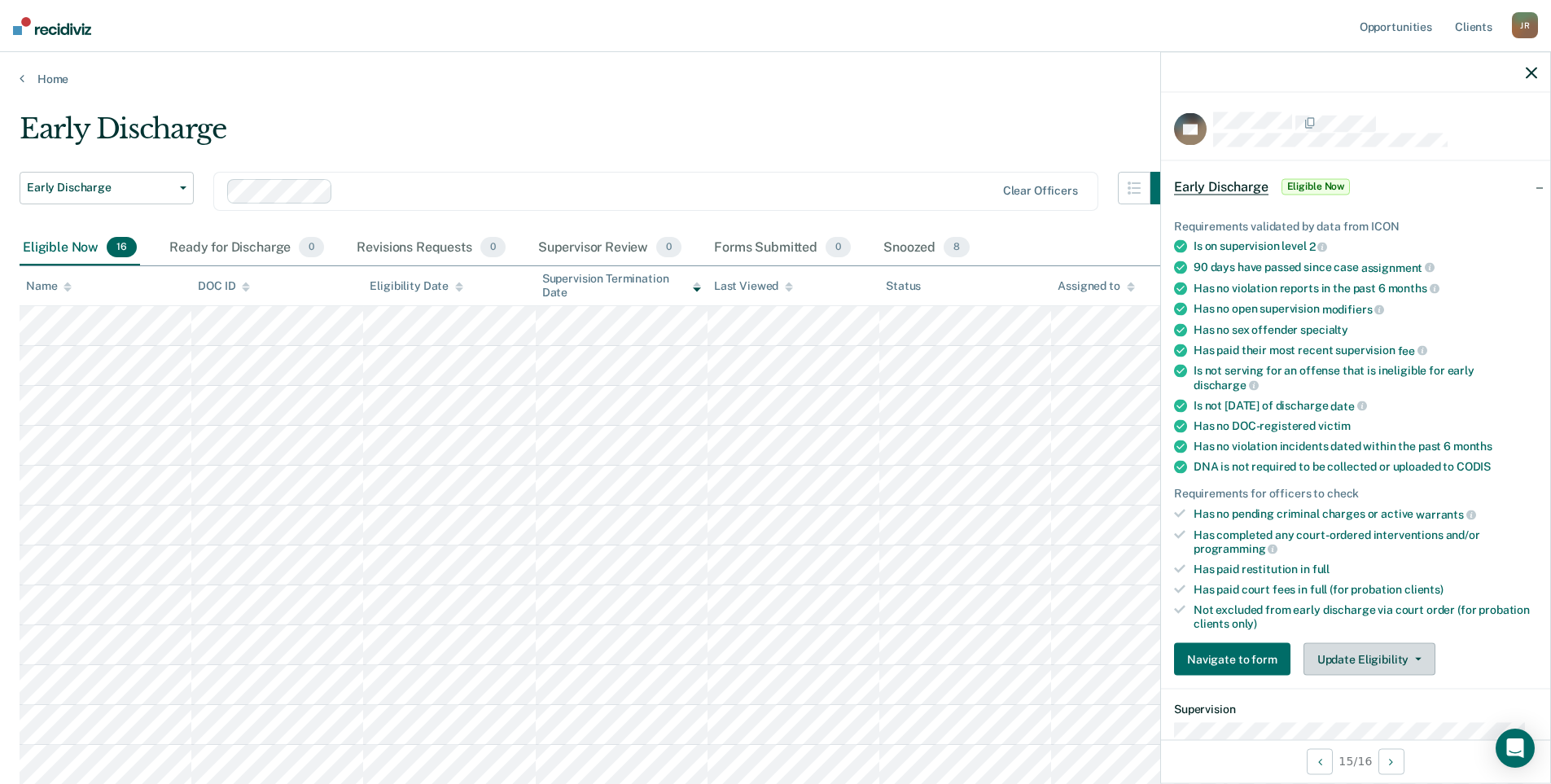
click at [1385, 667] on button "Update Eligibility" at bounding box center [1370, 660] width 132 height 32
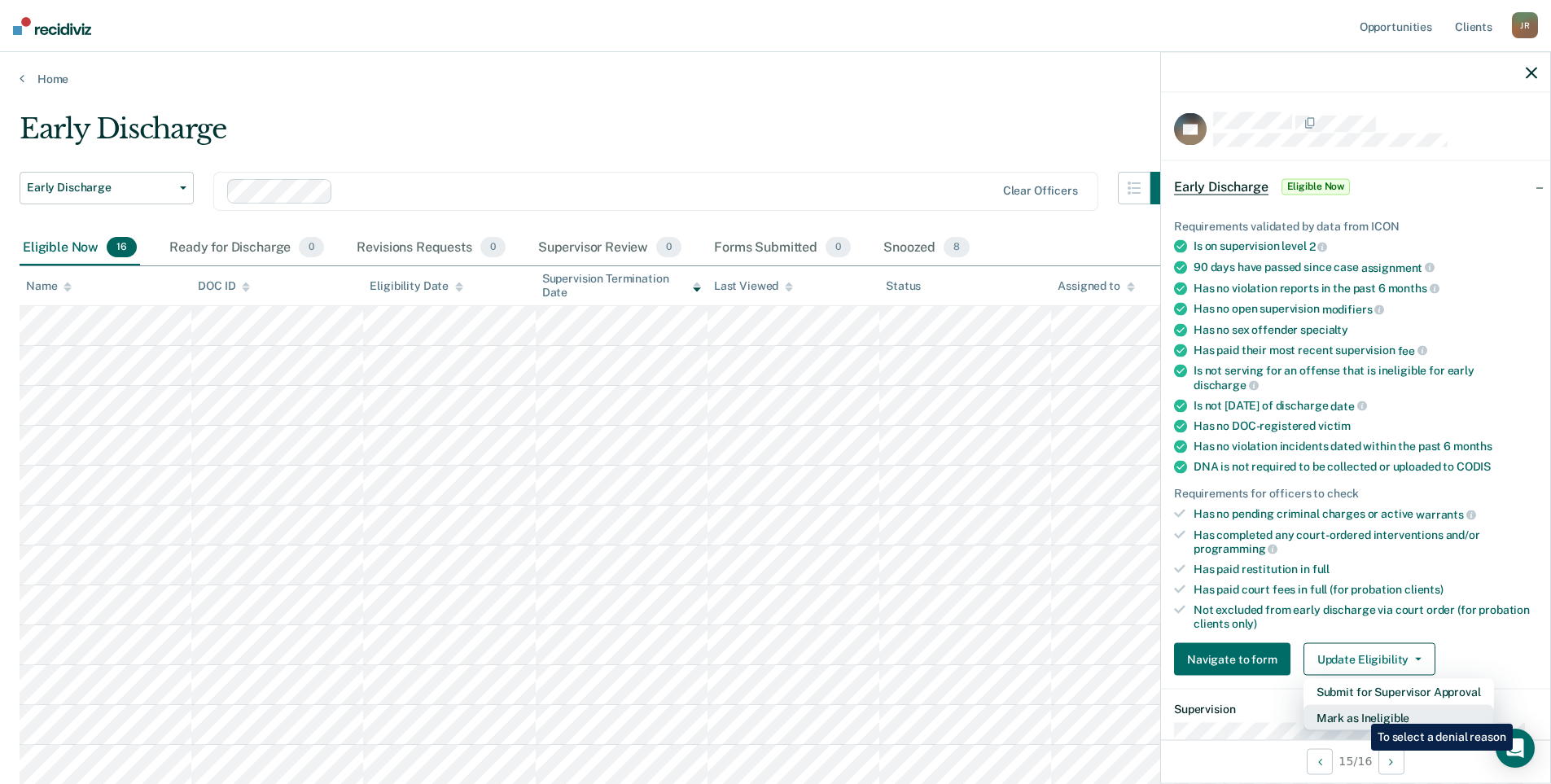
click at [1359, 712] on button "Mark as Ineligible" at bounding box center [1399, 718] width 191 height 26
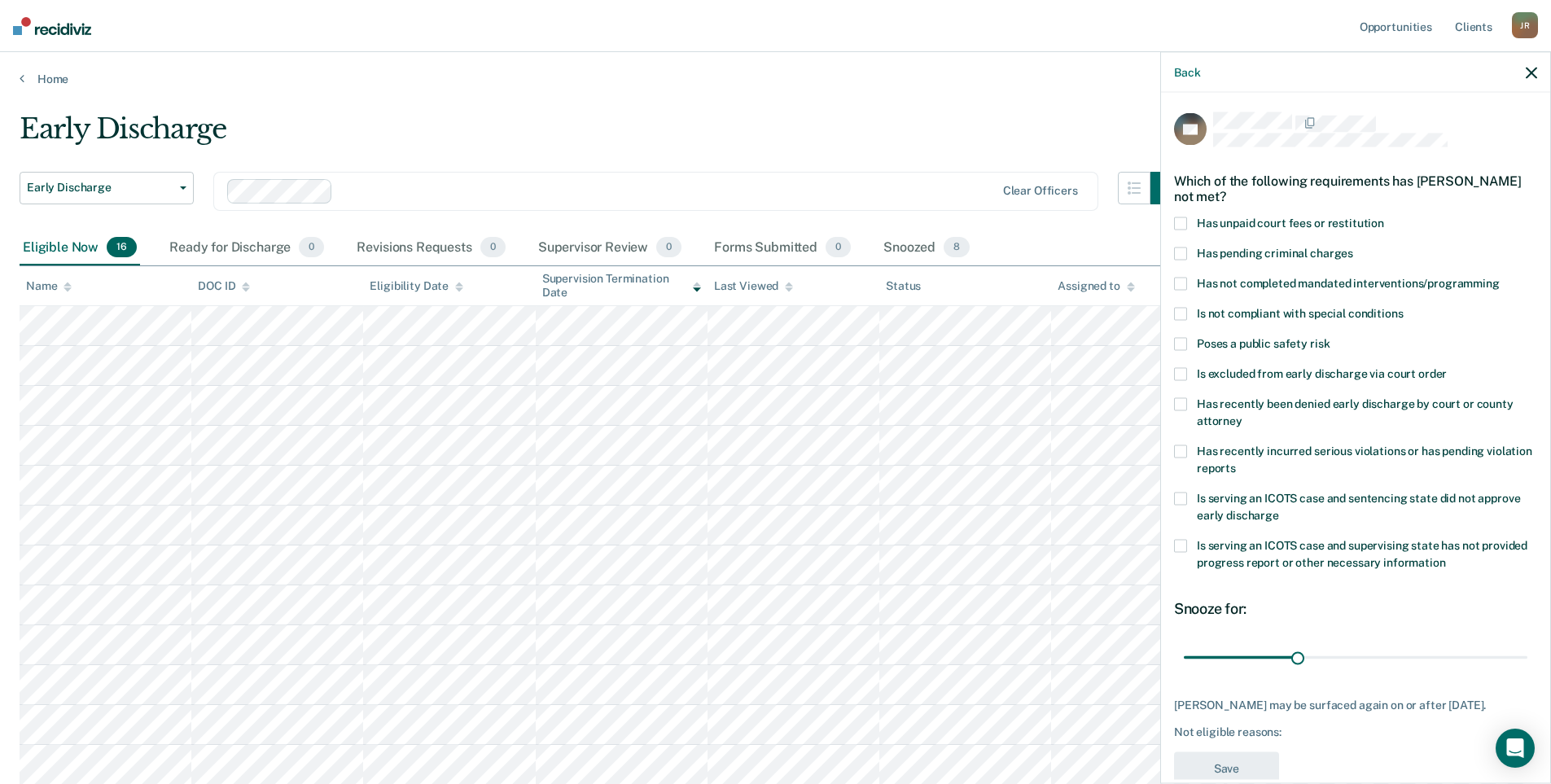
click at [1533, 67] on icon "button" at bounding box center [1531, 72] width 11 height 11
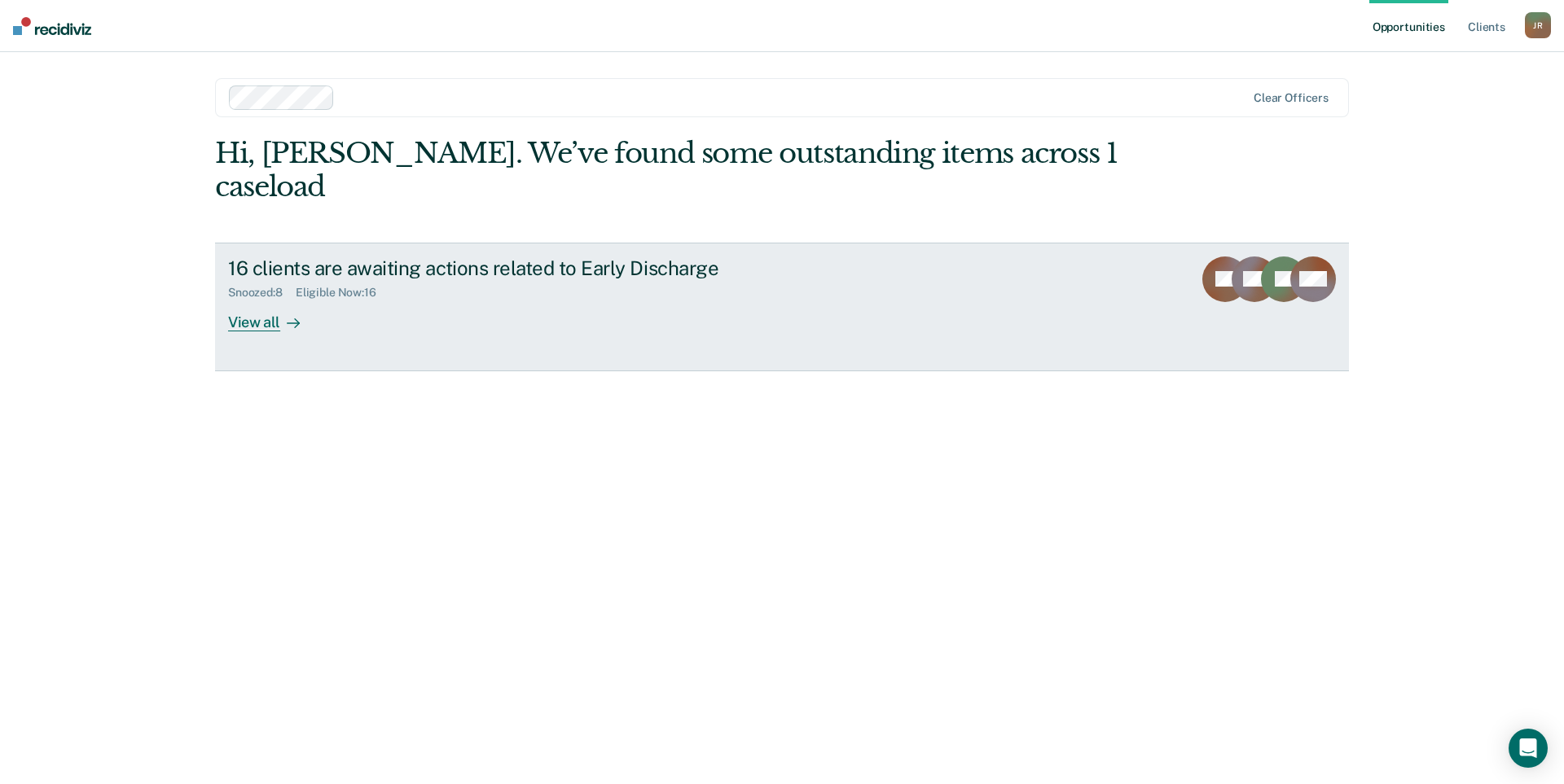
click at [297, 304] on link "16 clients are awaiting actions related to Early Discharge Snoozed : 8 Eligible…" at bounding box center [782, 306] width 1134 height 129
